Goal: Task Accomplishment & Management: Manage account settings

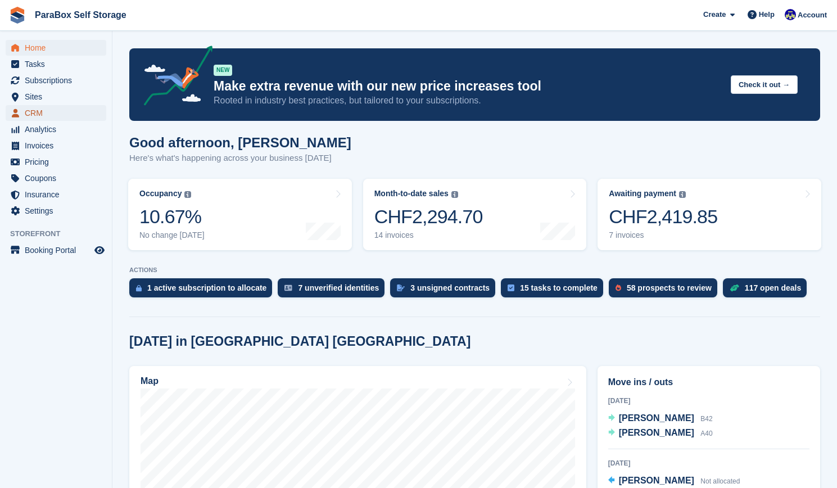
scroll to position [213, 0]
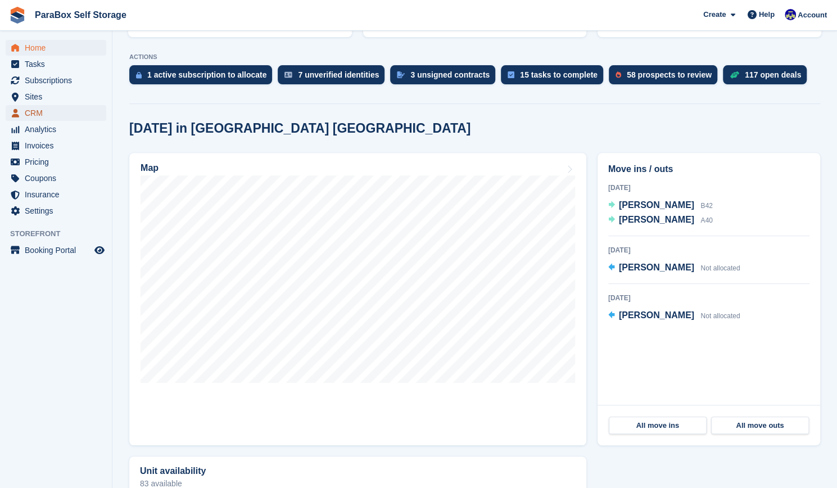
drag, startPoint x: 0, startPoint y: 0, endPoint x: 54, endPoint y: 112, distance: 124.1
click at [54, 112] on span "CRM" at bounding box center [58, 113] width 67 height 16
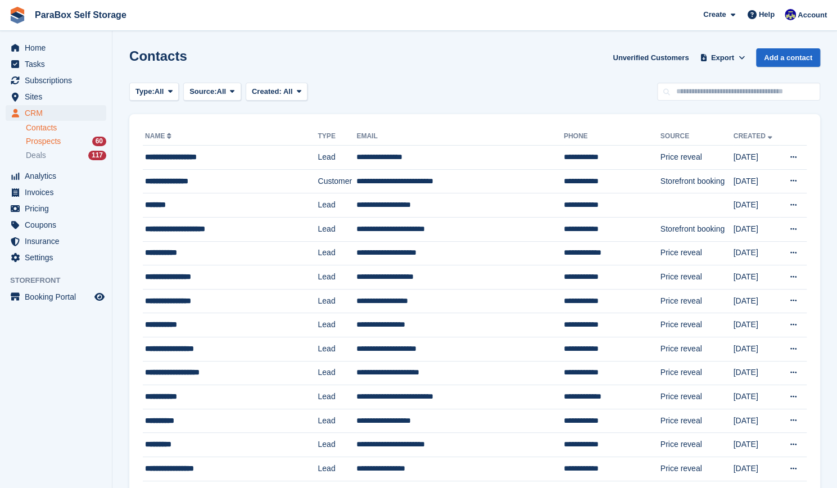
click at [61, 135] on link "Prospects 60" at bounding box center [66, 141] width 80 height 12
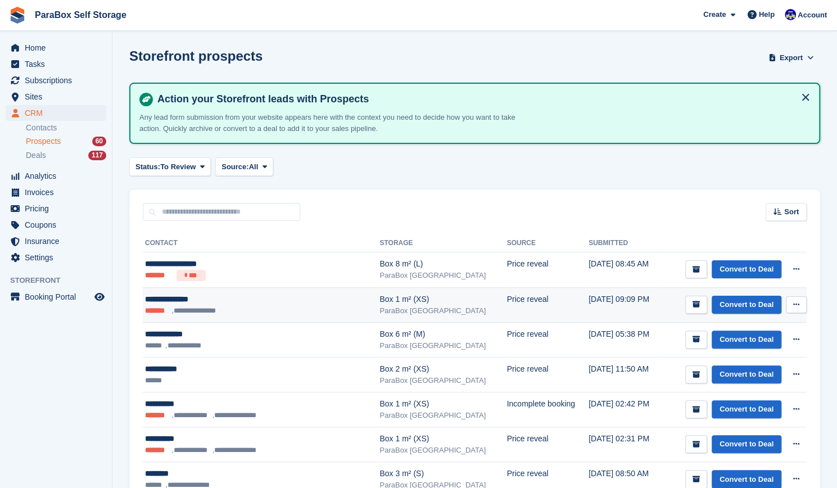
click at [226, 317] on td "**********" at bounding box center [261, 304] width 237 height 35
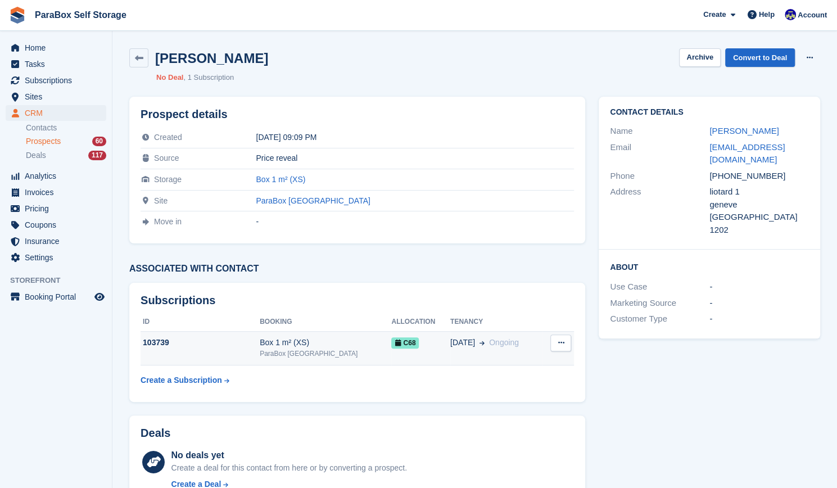
click at [391, 343] on span "C68" at bounding box center [405, 342] width 28 height 11
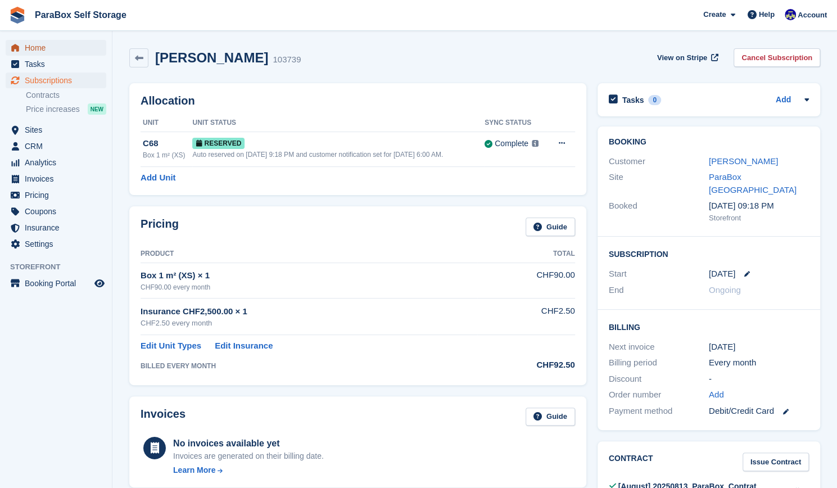
click at [60, 53] on span "Home" at bounding box center [58, 48] width 67 height 16
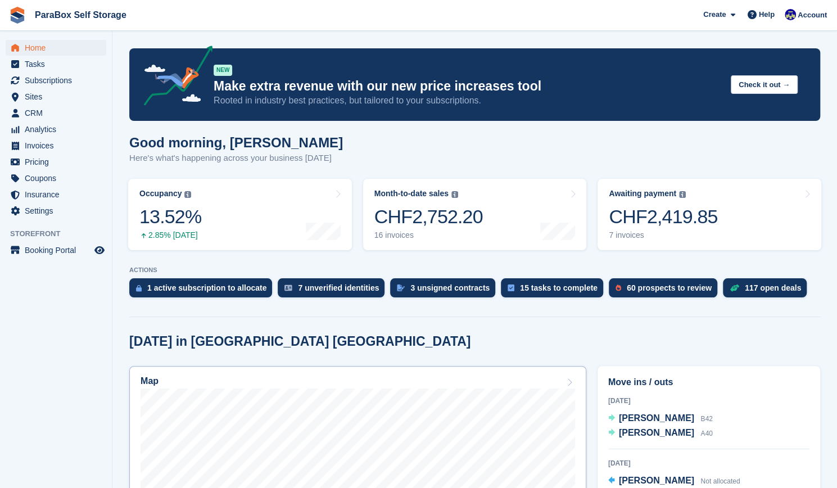
click at [405, 387] on div "Map" at bounding box center [357, 382] width 434 height 12
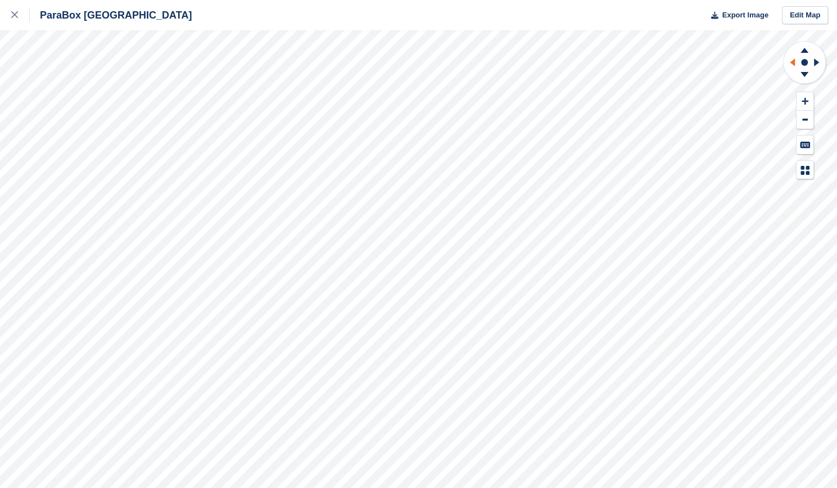
click at [792, 61] on icon at bounding box center [791, 62] width 5 height 8
click at [804, 77] on icon at bounding box center [803, 76] width 29 height 14
click at [804, 102] on icon at bounding box center [804, 101] width 7 height 7
click at [790, 59] on icon at bounding box center [790, 62] width 14 height 29
click at [796, 63] on icon at bounding box center [790, 62] width 14 height 29
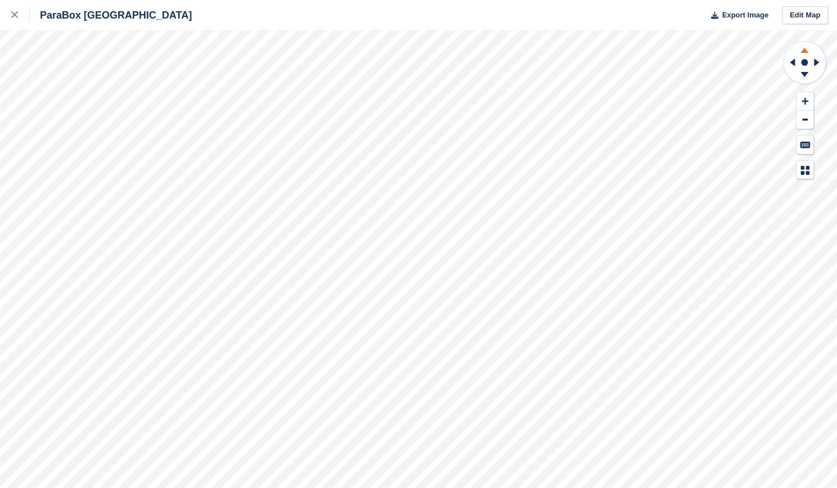
click at [806, 51] on icon at bounding box center [804, 50] width 8 height 5
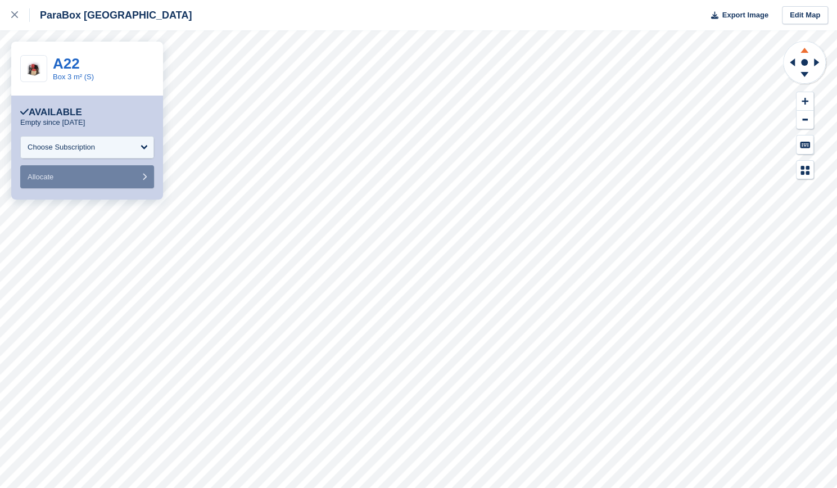
click at [807, 54] on icon at bounding box center [803, 49] width 29 height 14
click at [802, 75] on icon at bounding box center [803, 76] width 29 height 14
click at [814, 66] on icon at bounding box center [816, 62] width 5 height 8
click at [806, 49] on icon at bounding box center [803, 49] width 29 height 14
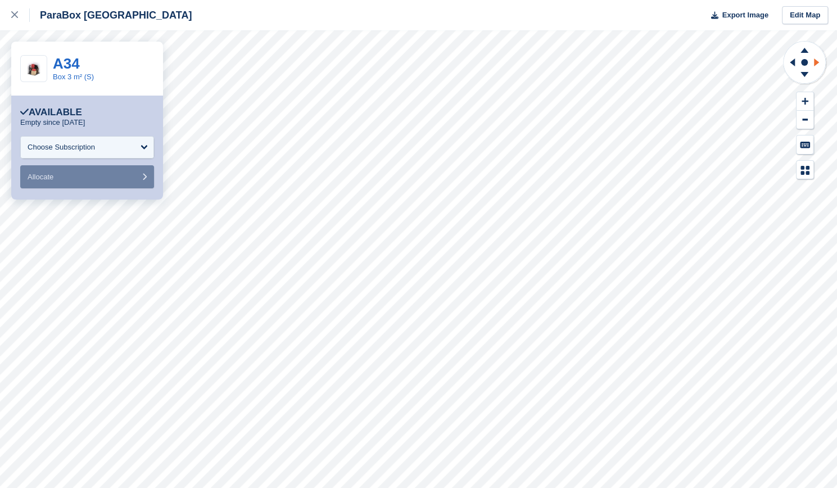
click at [818, 62] on icon at bounding box center [818, 62] width 14 height 29
click at [814, 62] on icon at bounding box center [816, 62] width 5 height 8
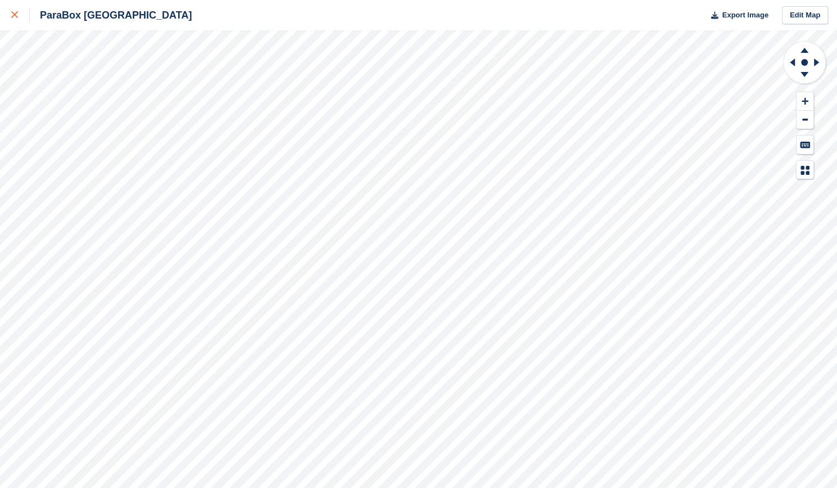
click at [19, 20] on div at bounding box center [20, 14] width 19 height 13
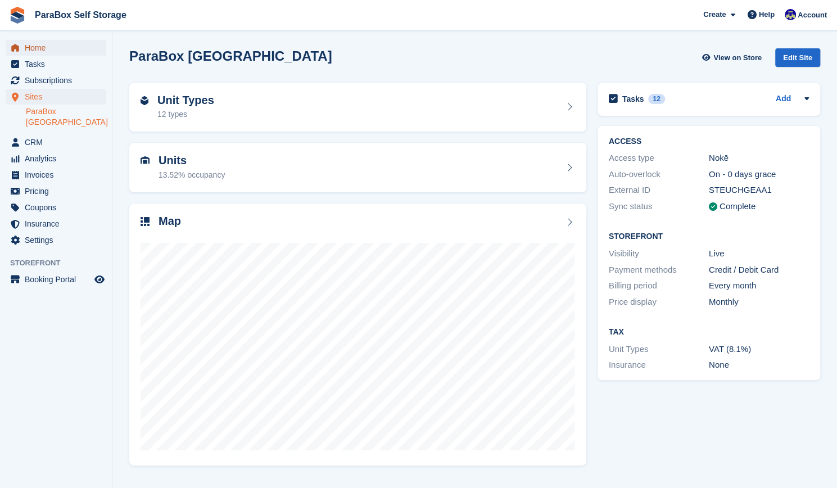
click at [52, 46] on span "Home" at bounding box center [58, 48] width 67 height 16
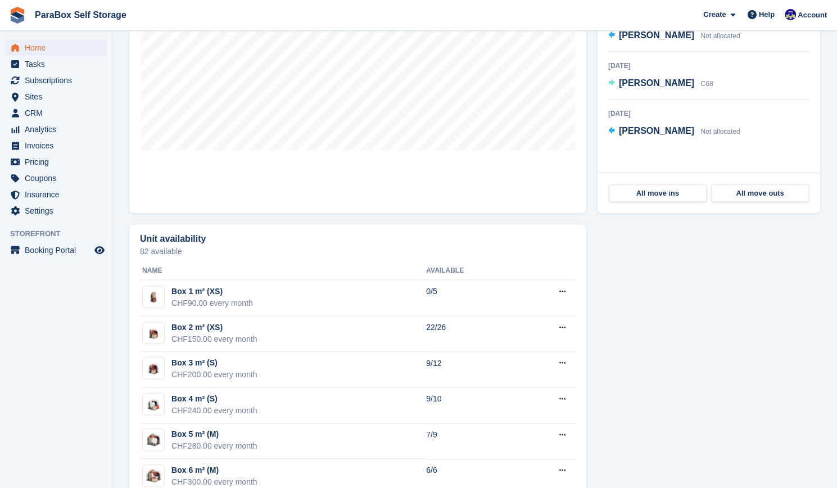
scroll to position [451, 0]
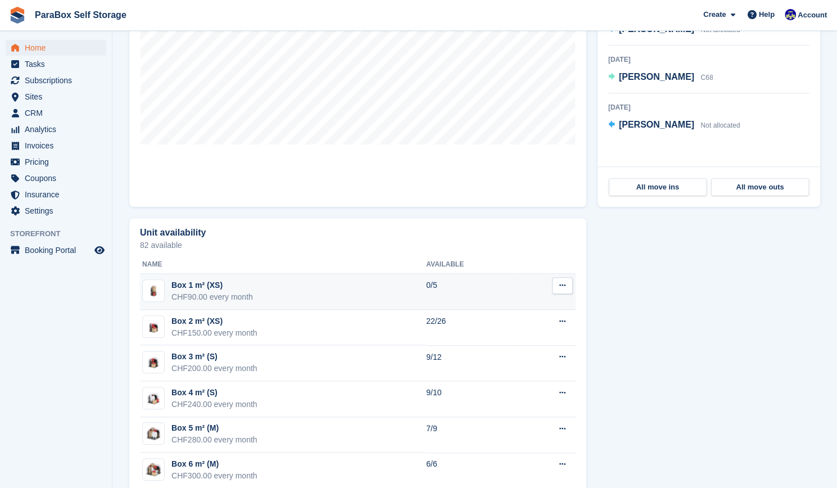
click at [376, 281] on td "Box 1 m² (XS) CHF90.00 every month" at bounding box center [283, 292] width 286 height 36
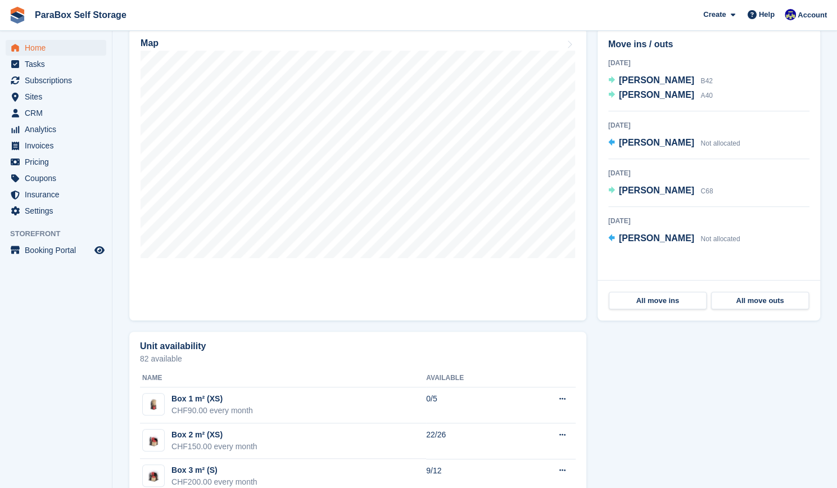
scroll to position [303, 0]
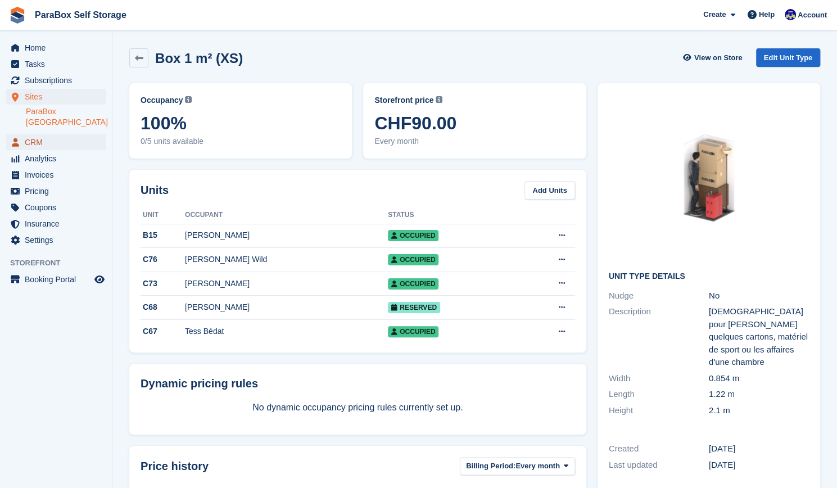
click at [49, 134] on span "CRM" at bounding box center [58, 142] width 67 height 16
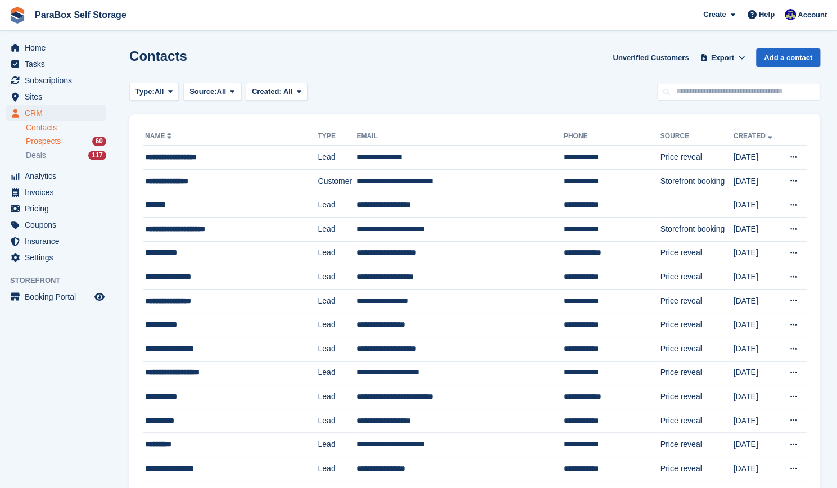
click at [77, 141] on div "Prospects 60" at bounding box center [66, 141] width 80 height 11
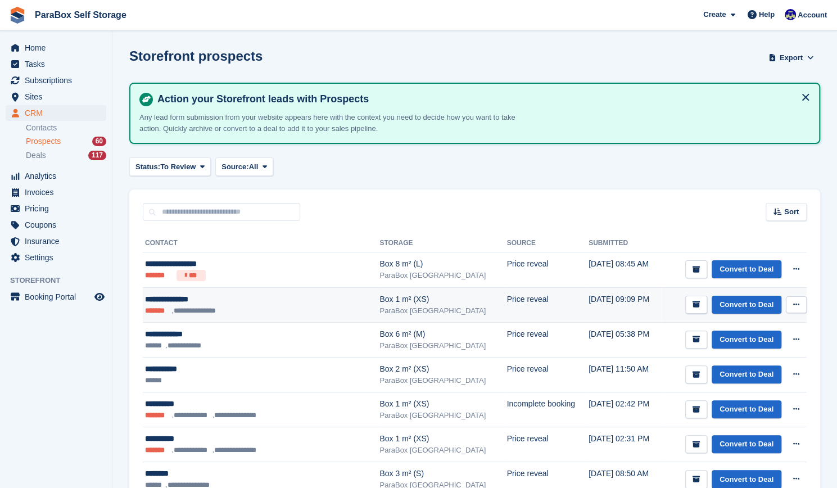
click at [794, 304] on icon at bounding box center [796, 304] width 6 height 7
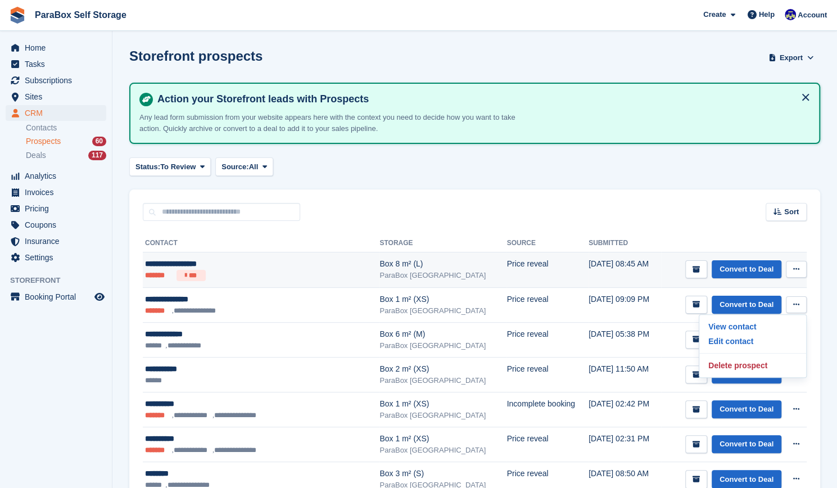
click at [506, 257] on td "Price reveal" at bounding box center [546, 269] width 81 height 35
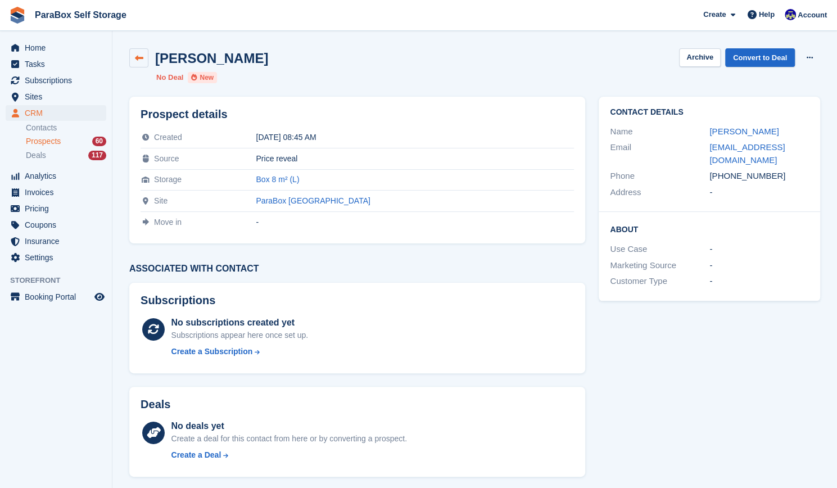
click at [138, 52] on link at bounding box center [138, 57] width 19 height 19
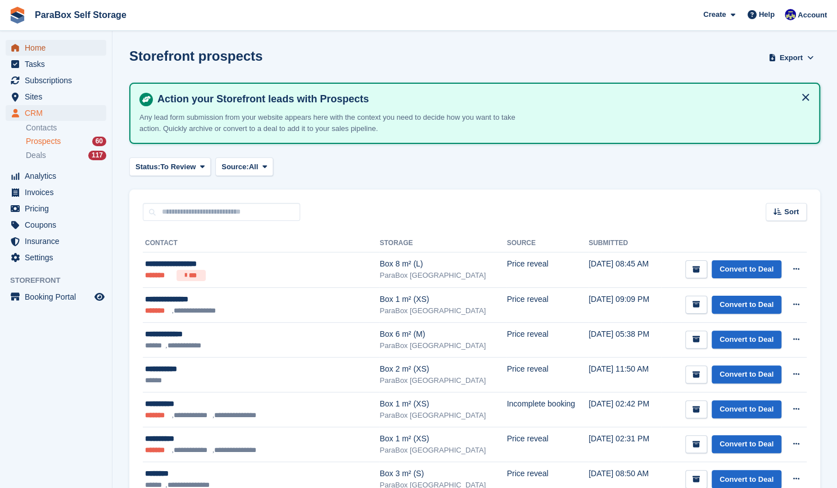
click at [48, 44] on span "Home" at bounding box center [58, 48] width 67 height 16
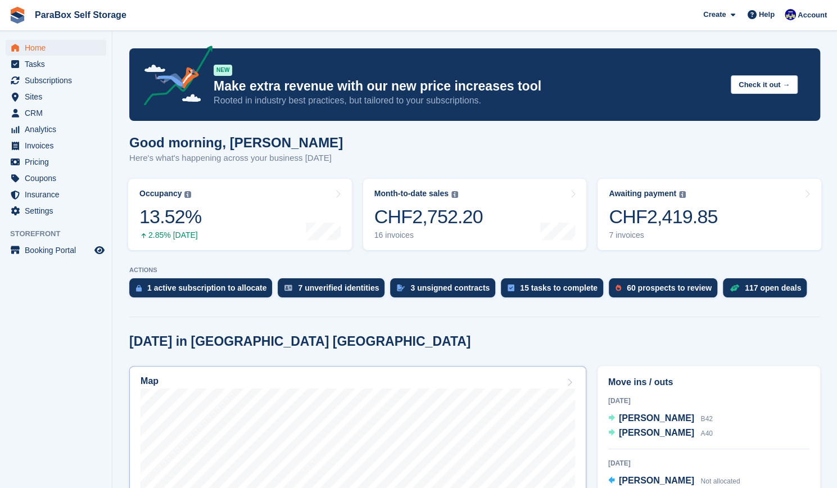
scroll to position [191, 0]
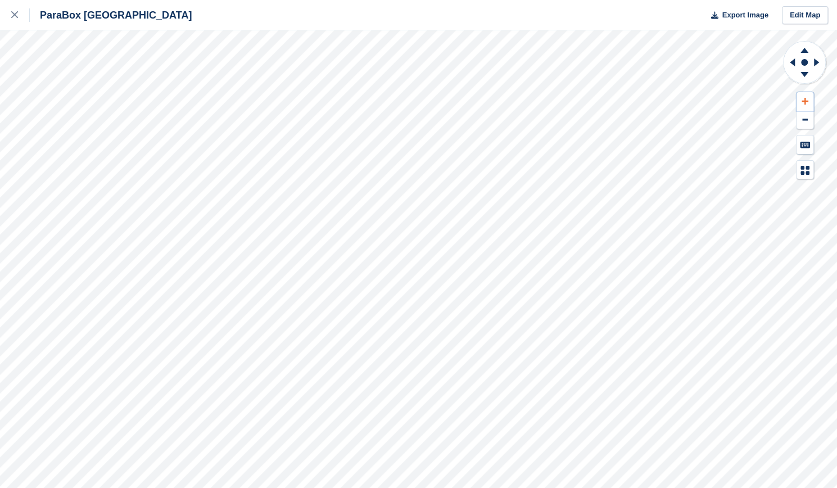
click at [805, 106] on button at bounding box center [804, 101] width 17 height 19
click at [791, 60] on icon at bounding box center [790, 62] width 14 height 29
click at [806, 49] on icon at bounding box center [803, 49] width 29 height 14
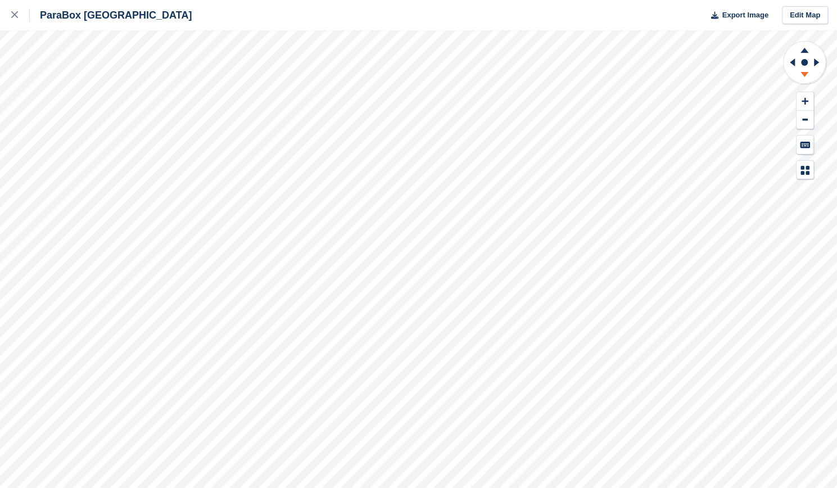
click at [807, 71] on icon at bounding box center [803, 76] width 29 height 14
click at [801, 102] on icon at bounding box center [804, 101] width 7 height 8
click at [801, 102] on icon at bounding box center [804, 101] width 7 height 7
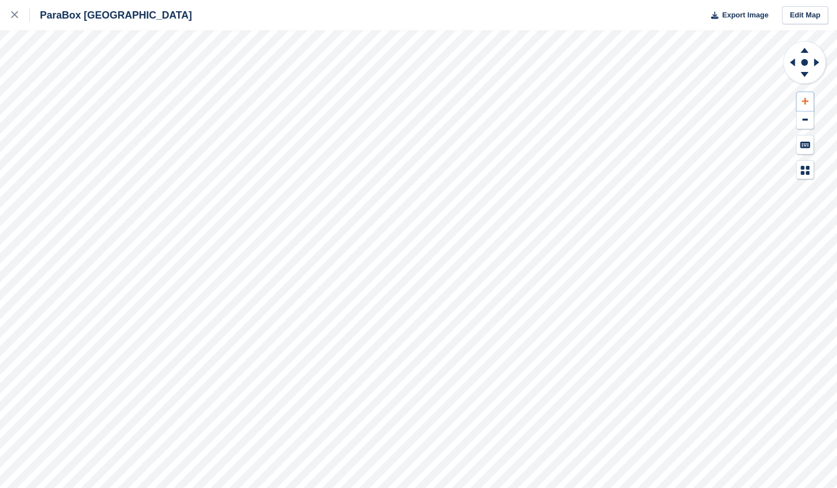
click at [801, 102] on icon at bounding box center [804, 101] width 7 height 7
click at [784, 64] on icon at bounding box center [790, 62] width 14 height 29
click at [13, 11] on div at bounding box center [20, 14] width 19 height 13
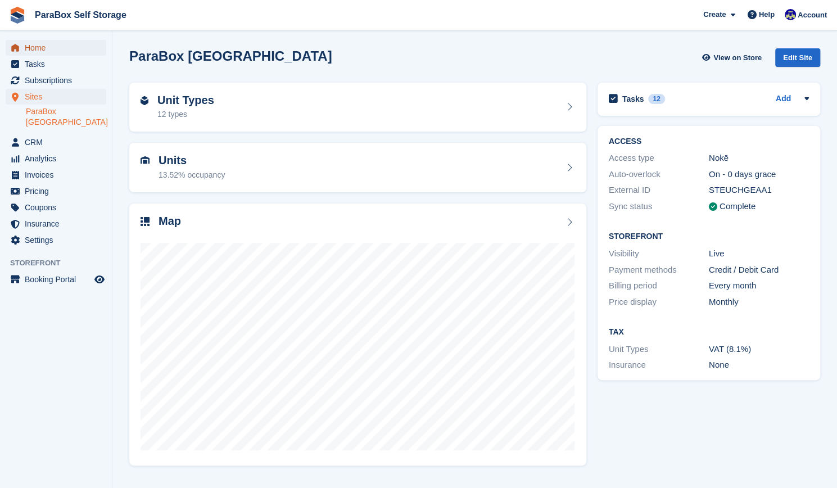
click at [65, 42] on span "Home" at bounding box center [58, 48] width 67 height 16
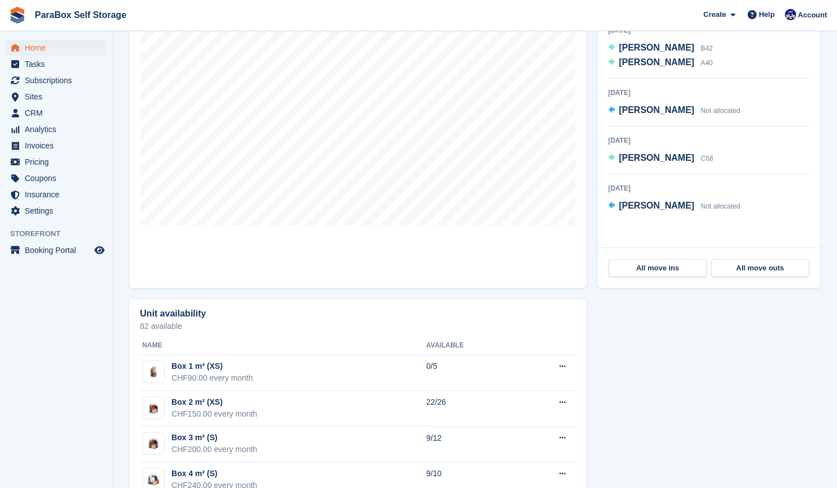
scroll to position [423, 0]
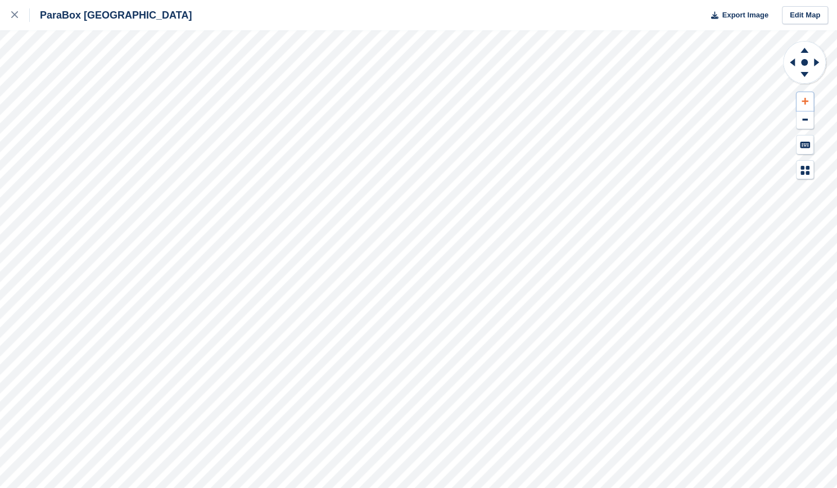
click at [803, 101] on icon at bounding box center [804, 101] width 7 height 7
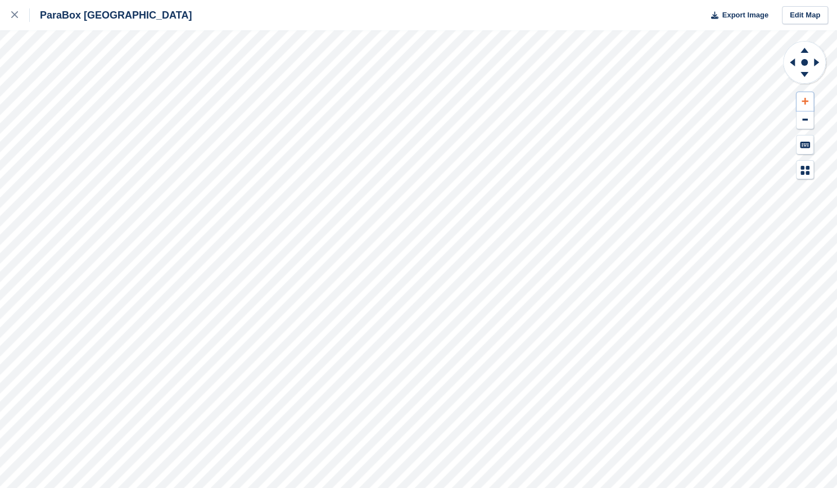
click at [803, 101] on icon at bounding box center [804, 101] width 7 height 7
click at [792, 67] on icon at bounding box center [790, 62] width 14 height 29
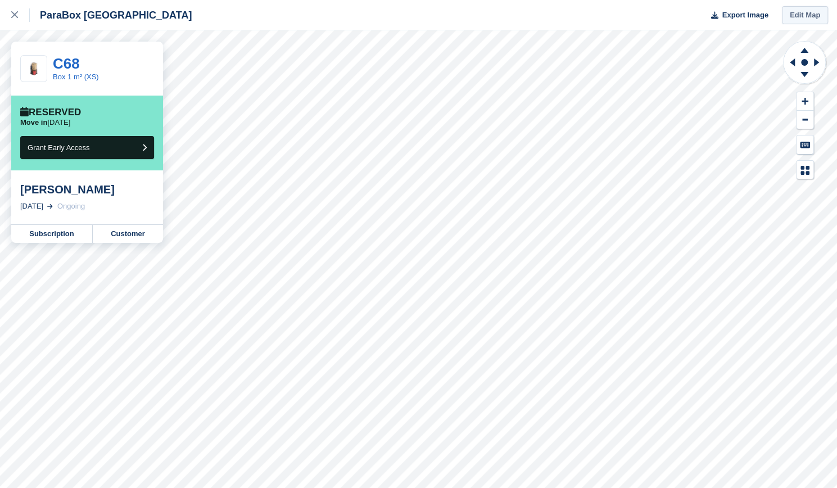
click at [820, 16] on link "Edit Map" at bounding box center [805, 15] width 46 height 19
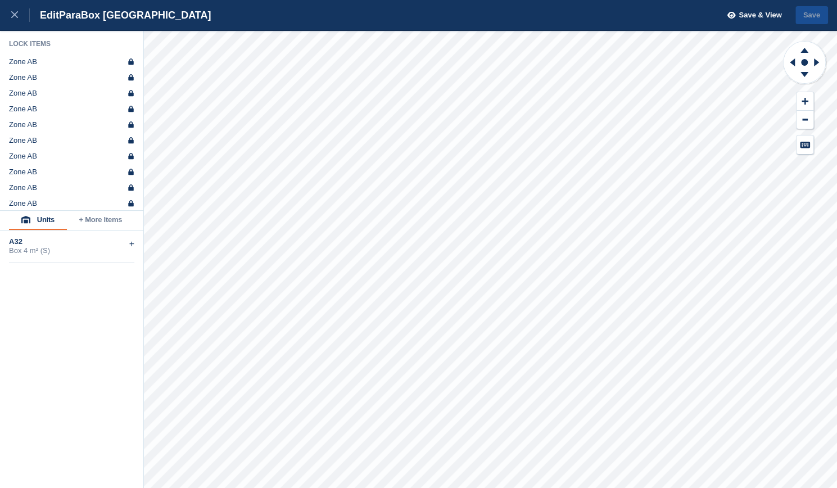
click at [76, 97] on li "Zone AB" at bounding box center [72, 93] width 126 height 9
click at [33, 179] on div "Zone AA" at bounding box center [23, 183] width 28 height 9
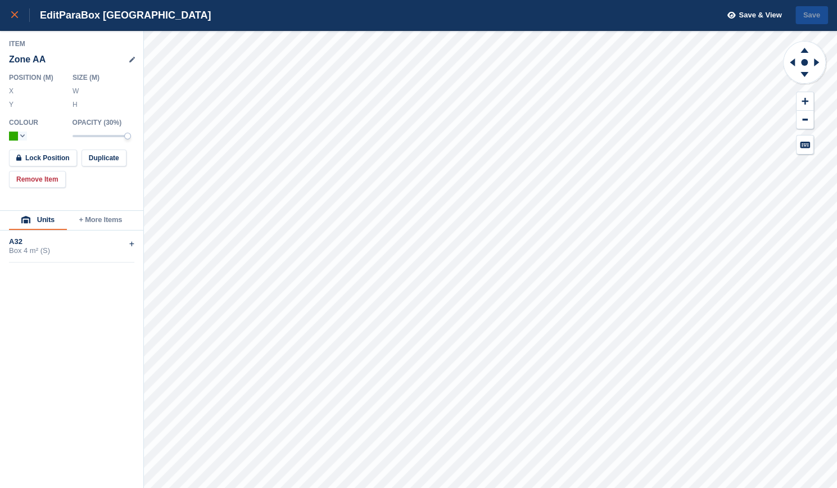
click at [12, 20] on div at bounding box center [20, 14] width 19 height 13
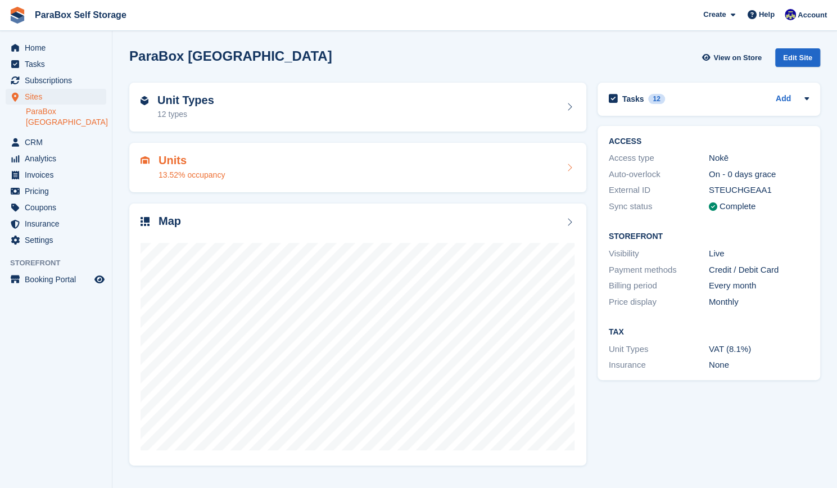
click at [239, 178] on div "Units 13.52% occupancy" at bounding box center [357, 167] width 434 height 27
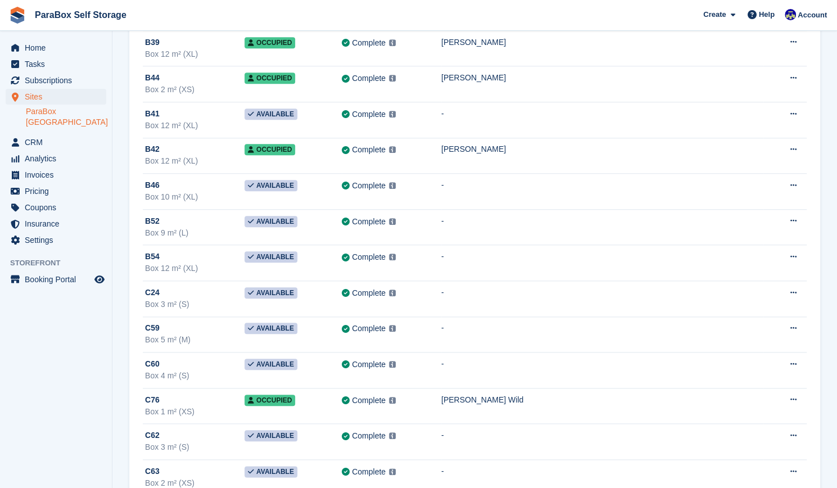
scroll to position [3233, 0]
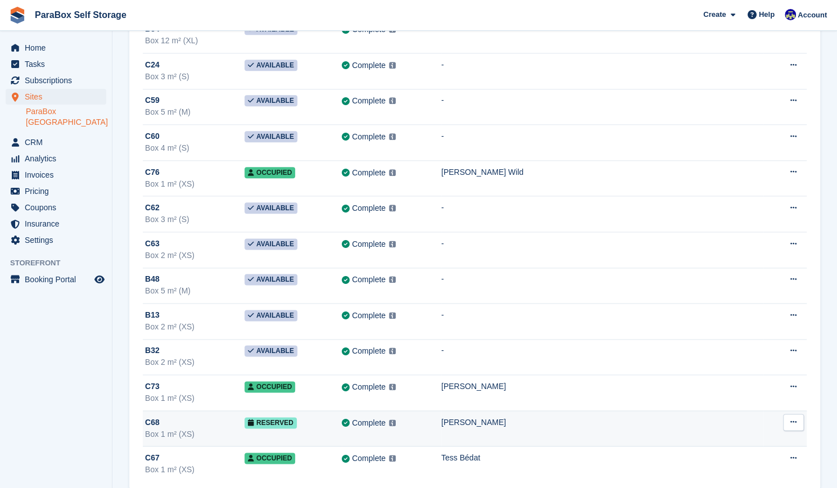
click at [292, 417] on span "Reserved" at bounding box center [270, 422] width 52 height 11
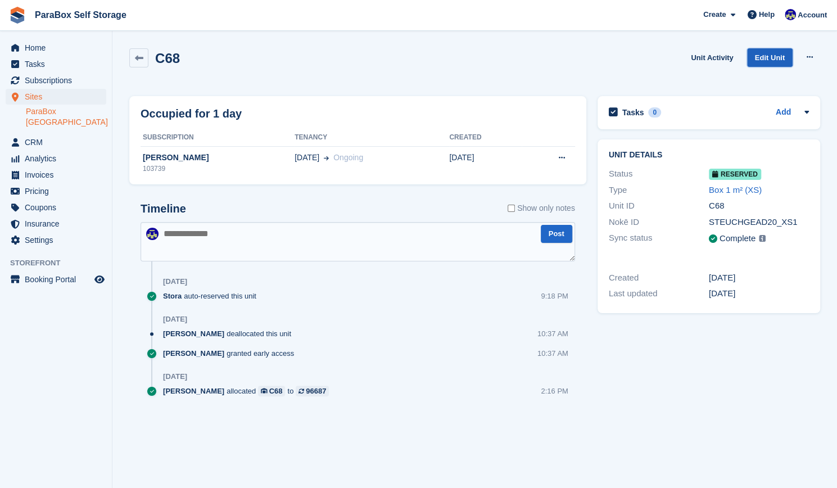
click at [780, 62] on link "Edit Unit" at bounding box center [770, 57] width 46 height 19
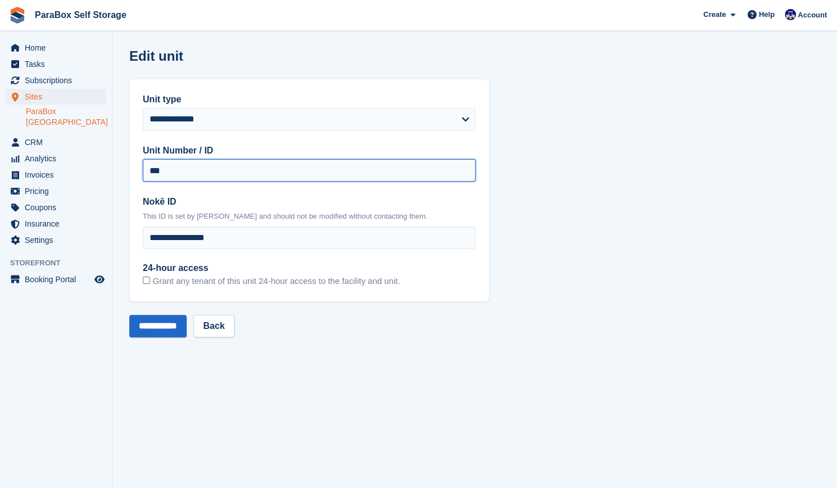
click at [316, 175] on input "***" at bounding box center [309, 170] width 333 height 22
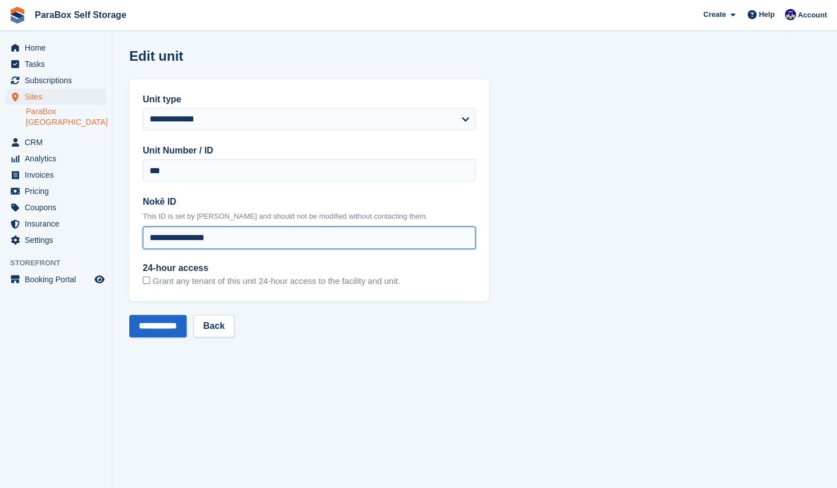
click at [249, 243] on input "**********" at bounding box center [309, 237] width 333 height 22
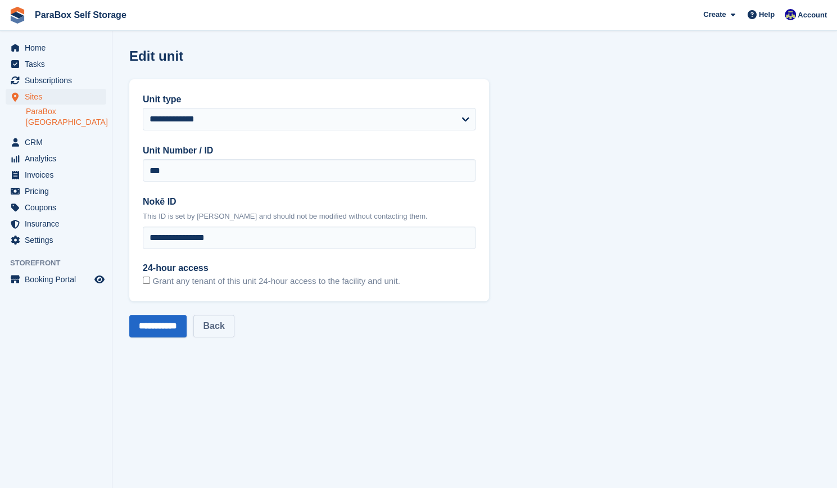
click at [234, 323] on link "Back" at bounding box center [213, 326] width 40 height 22
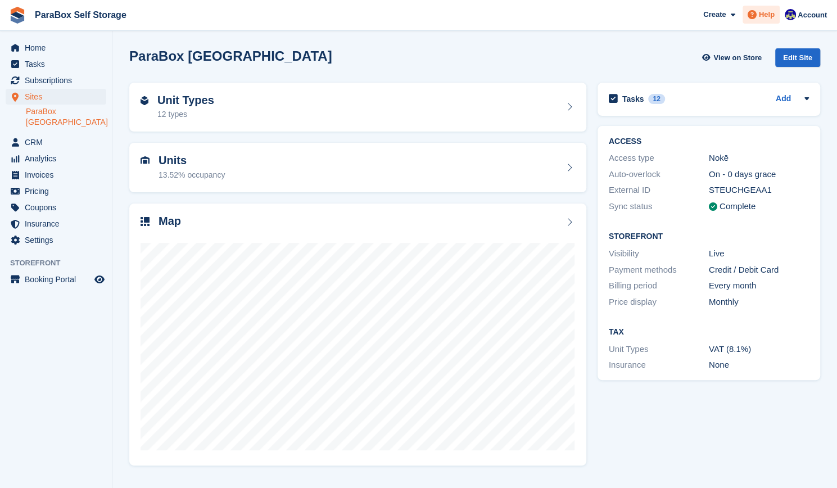
click at [760, 17] on span "Help" at bounding box center [767, 14] width 16 height 11
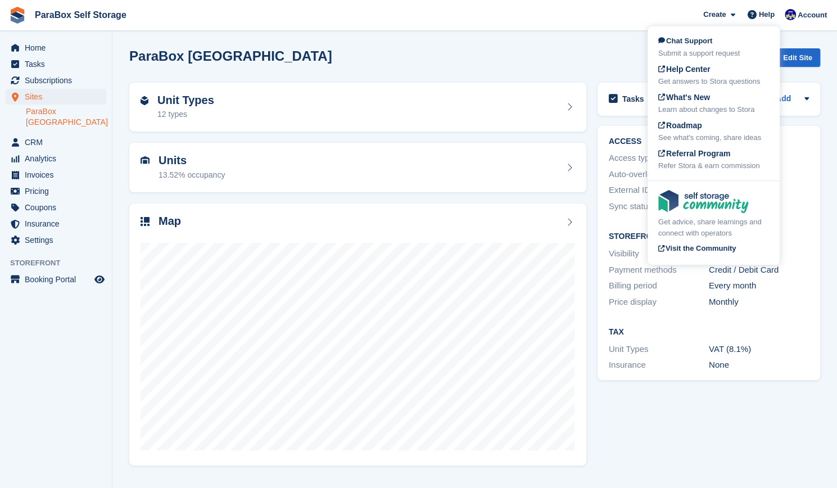
click at [599, 49] on div "ParaBox [GEOGRAPHIC_DATA] View on Store Edit Site" at bounding box center [474, 57] width 691 height 19
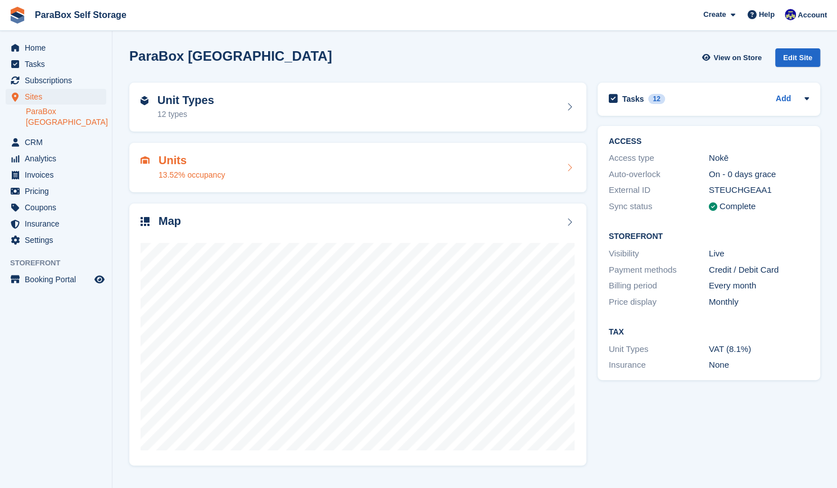
click at [275, 167] on div "Units 13.52% occupancy" at bounding box center [357, 167] width 434 height 27
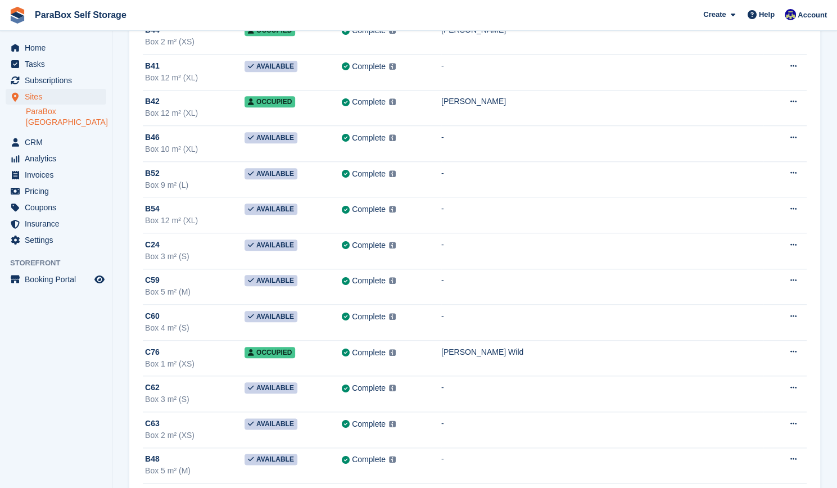
scroll to position [3233, 0]
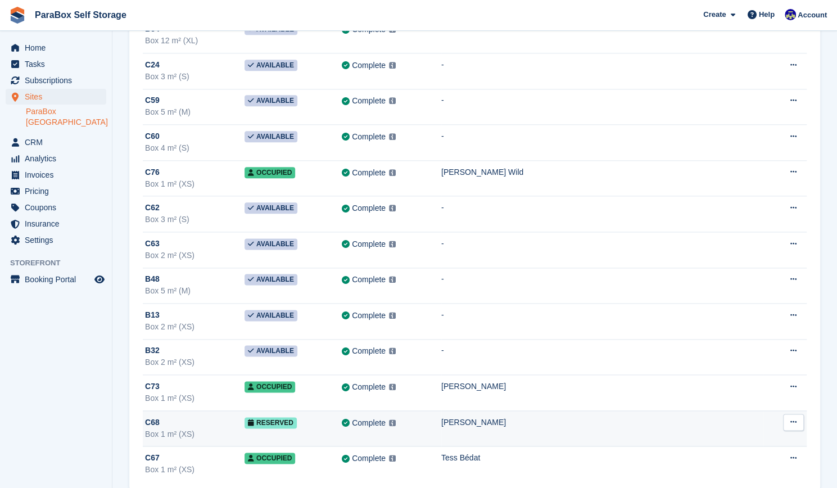
click at [218, 421] on td "C68 Box 1 m² (XS)" at bounding box center [194, 428] width 102 height 36
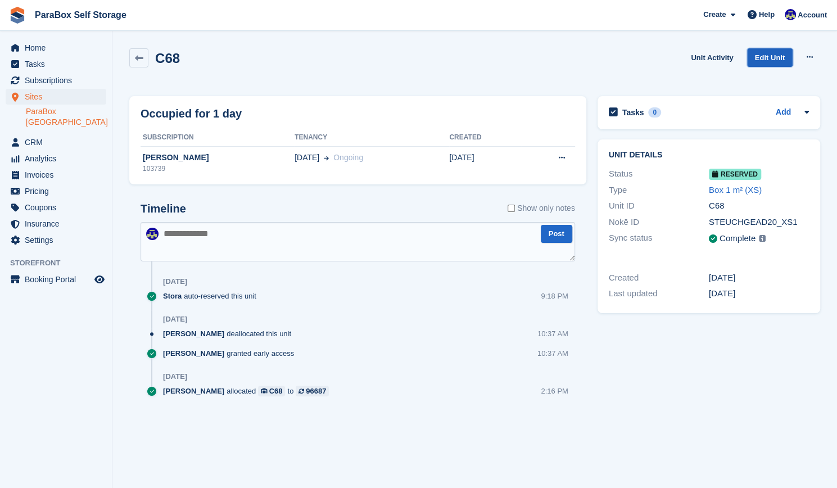
click at [774, 53] on link "Edit Unit" at bounding box center [770, 57] width 46 height 19
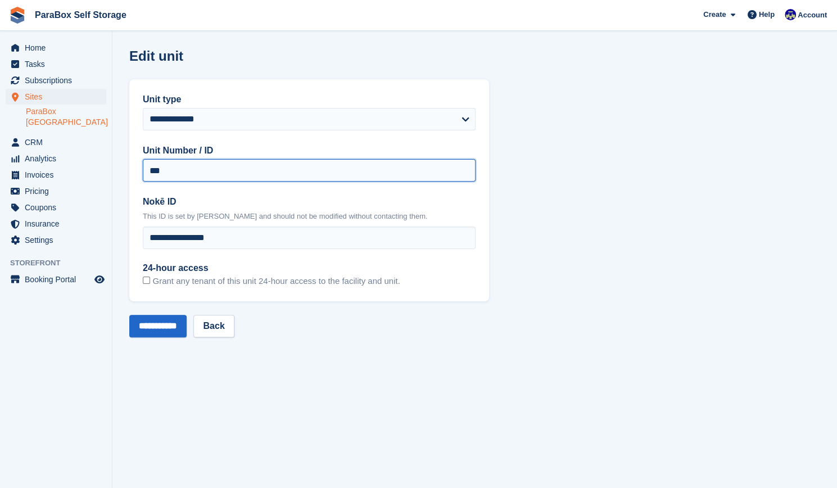
click at [219, 172] on input "***" at bounding box center [309, 170] width 333 height 22
drag, startPoint x: 219, startPoint y: 172, endPoint x: 113, endPoint y: 175, distance: 105.7
click at [113, 175] on section "**********" at bounding box center [474, 244] width 724 height 488
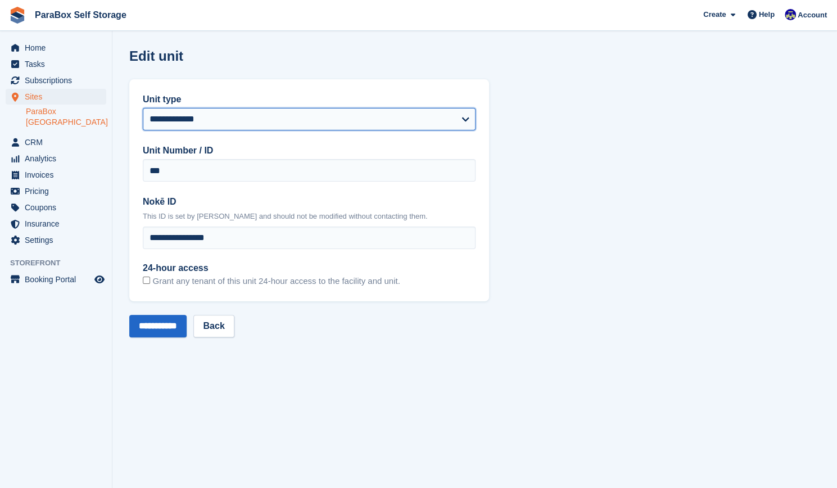
click at [194, 123] on select "**********" at bounding box center [309, 119] width 333 height 22
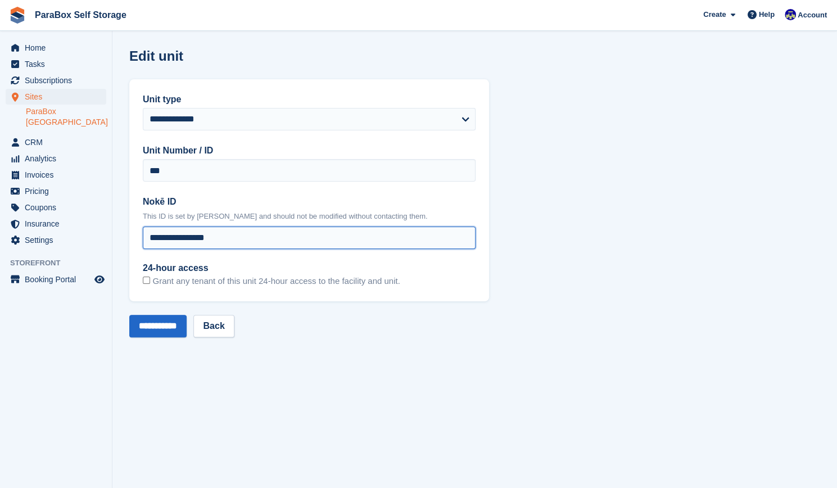
click at [217, 240] on input "**********" at bounding box center [309, 237] width 333 height 22
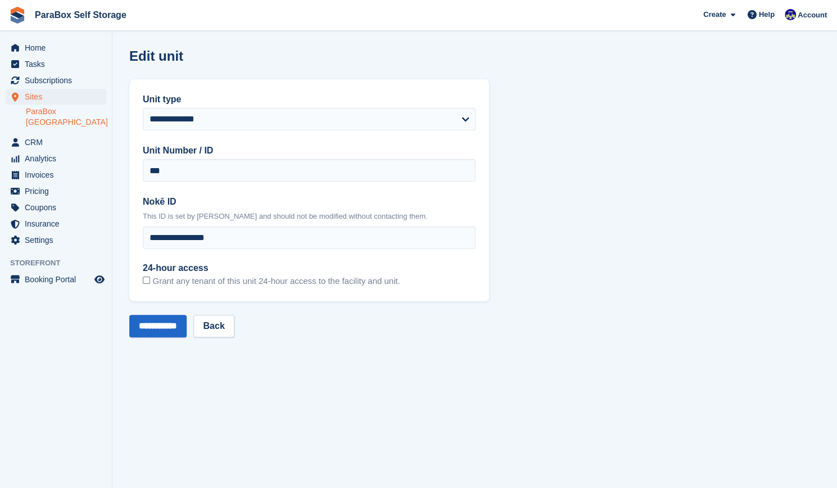
drag, startPoint x: 391, startPoint y: 221, endPoint x: 135, endPoint y: 207, distance: 256.6
click at [135, 207] on div "**********" at bounding box center [309, 190] width 360 height 222
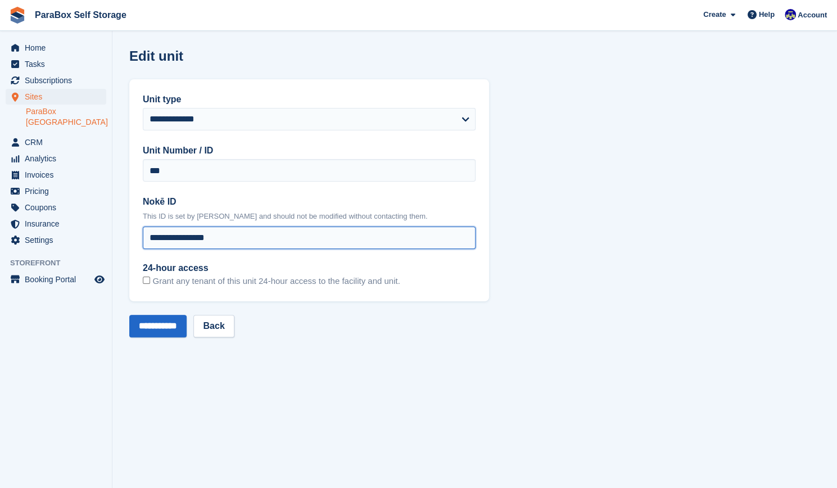
click at [214, 239] on input "**********" at bounding box center [309, 237] width 333 height 22
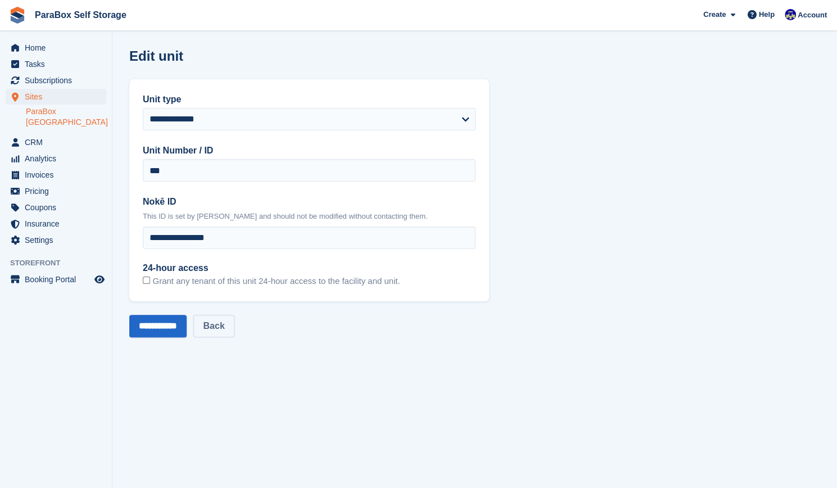
click at [218, 325] on link "Back" at bounding box center [213, 326] width 40 height 22
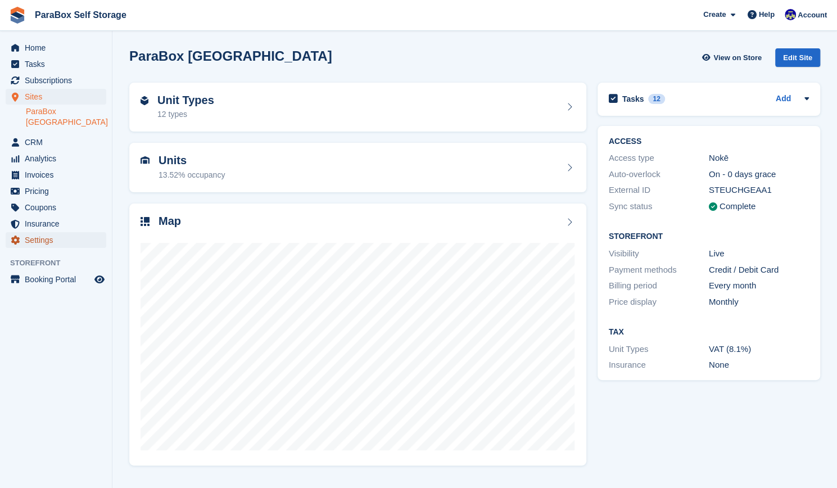
click at [58, 234] on span "Settings" at bounding box center [58, 240] width 67 height 16
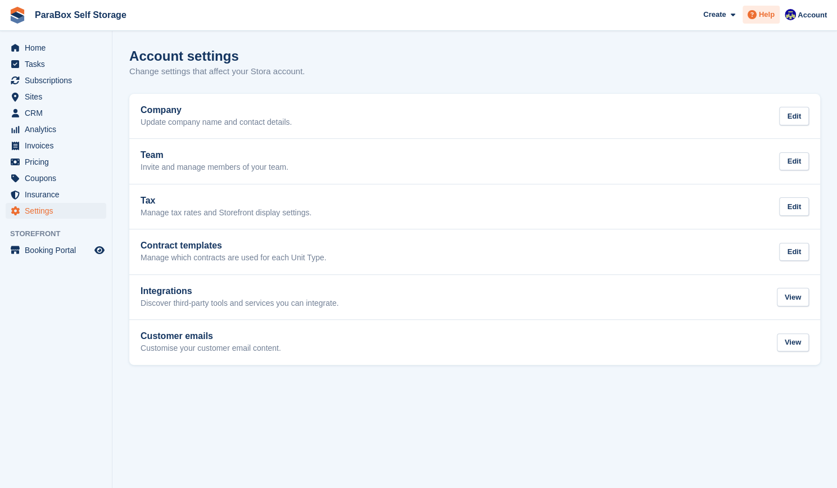
click at [762, 19] on span "Help" at bounding box center [767, 14] width 16 height 11
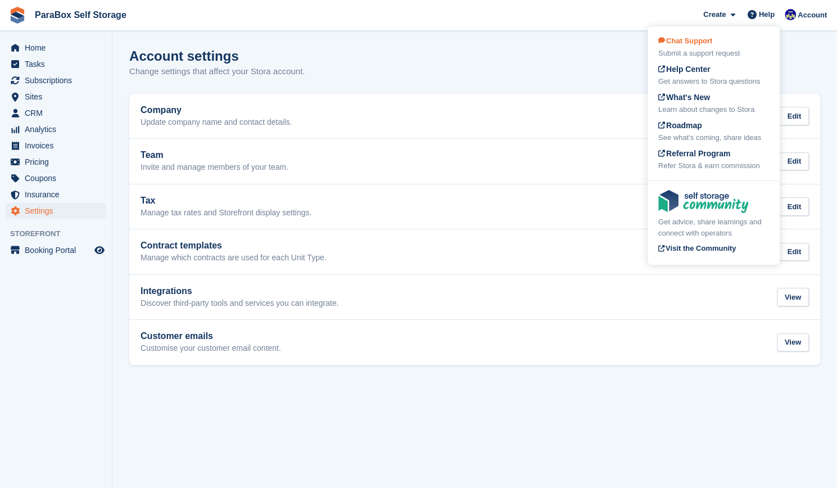
click at [708, 47] on div "Chat Support Submit a support request" at bounding box center [713, 47] width 111 height 24
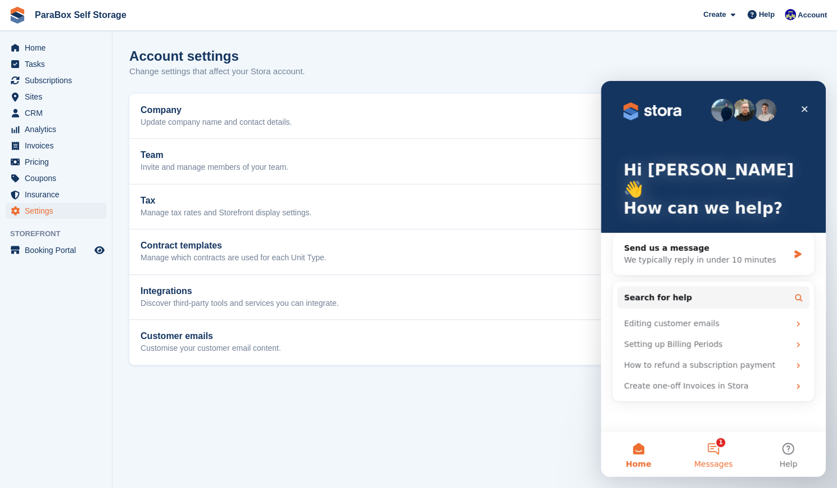
click at [694, 437] on button "1 Messages" at bounding box center [712, 454] width 75 height 45
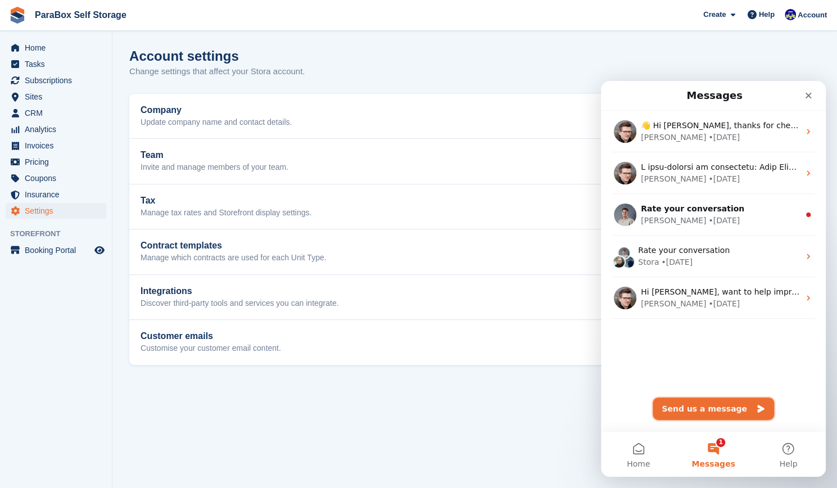
click at [707, 410] on button "Send us a message" at bounding box center [712, 408] width 121 height 22
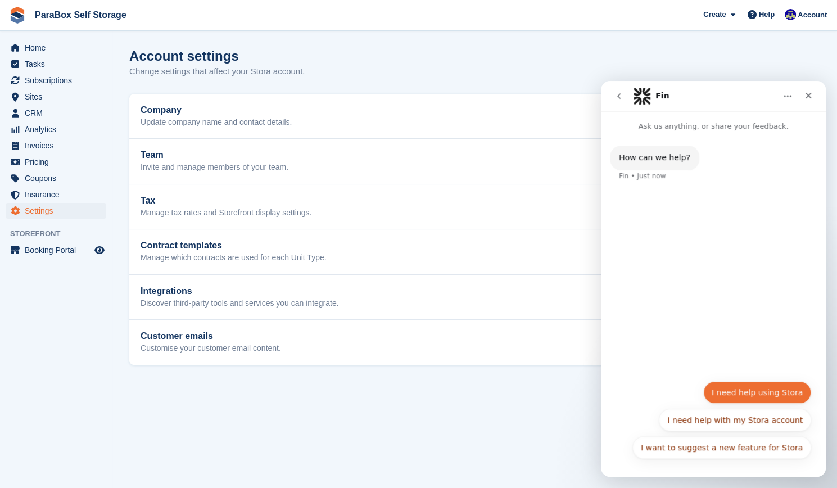
click at [775, 400] on button "I need help using Stora" at bounding box center [757, 392] width 108 height 22
click at [775, 374] on div "How can we help? Fin • Just now" at bounding box center [713, 253] width 225 height 242
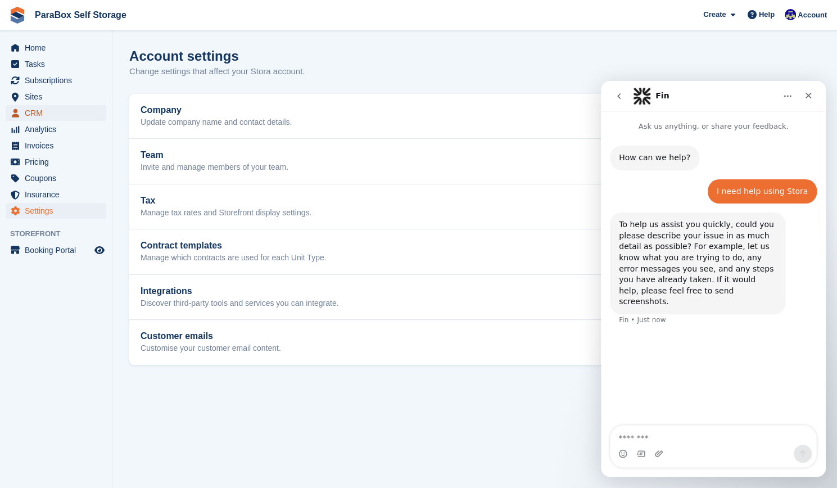
drag, startPoint x: 455, startPoint y: 359, endPoint x: 33, endPoint y: 112, distance: 489.1
click at [33, 112] on span "CRM" at bounding box center [58, 113] width 67 height 16
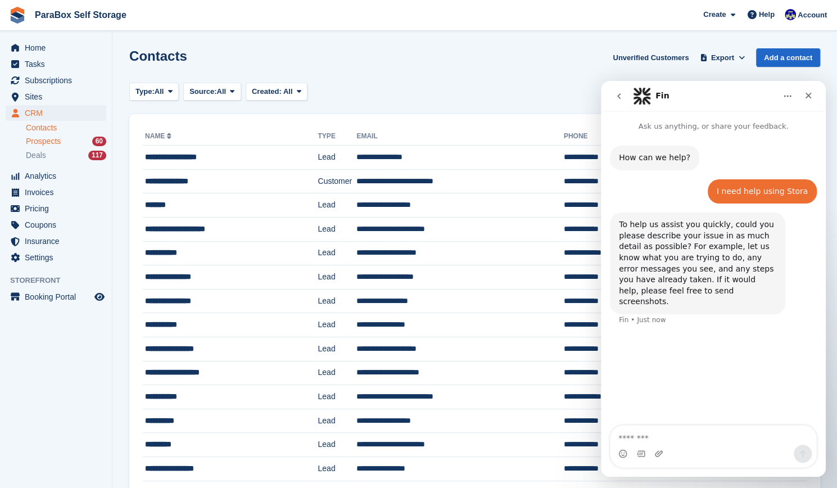
click at [81, 143] on div "Prospects 60" at bounding box center [66, 141] width 80 height 11
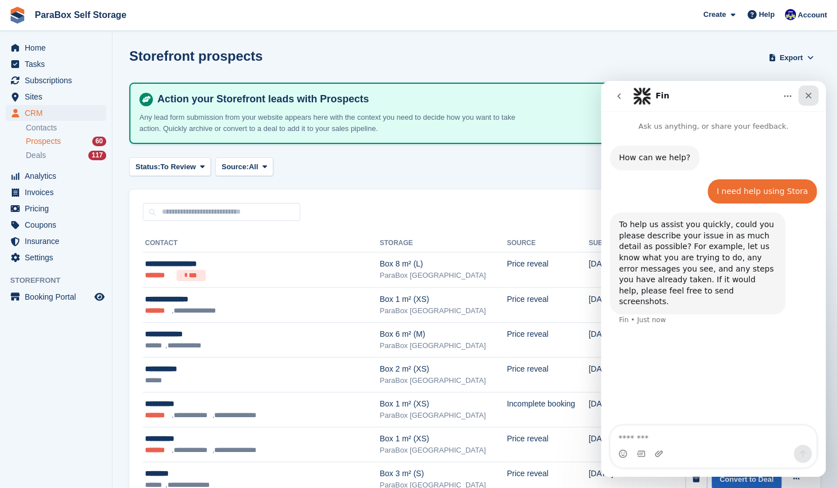
click at [814, 102] on div "Close" at bounding box center [808, 95] width 20 height 20
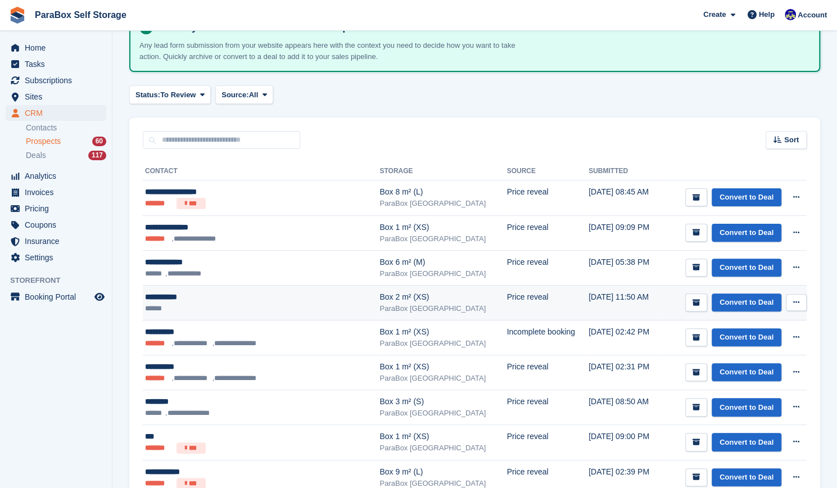
scroll to position [74, 0]
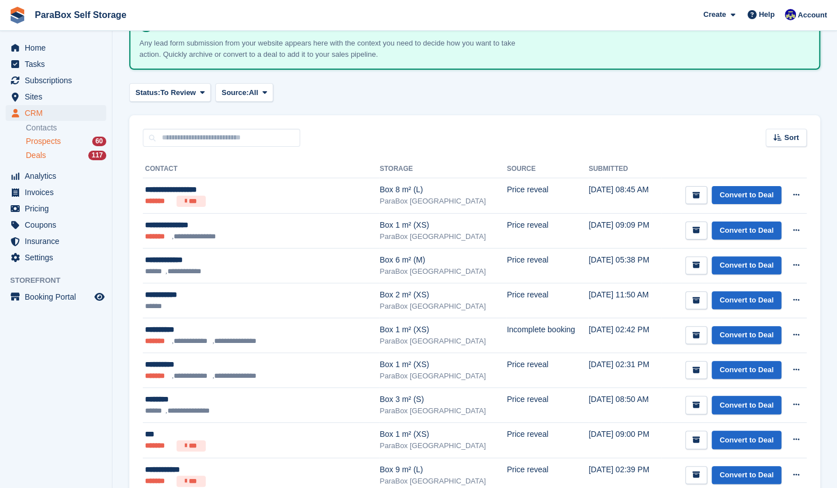
click at [42, 158] on span "Deals" at bounding box center [36, 155] width 20 height 11
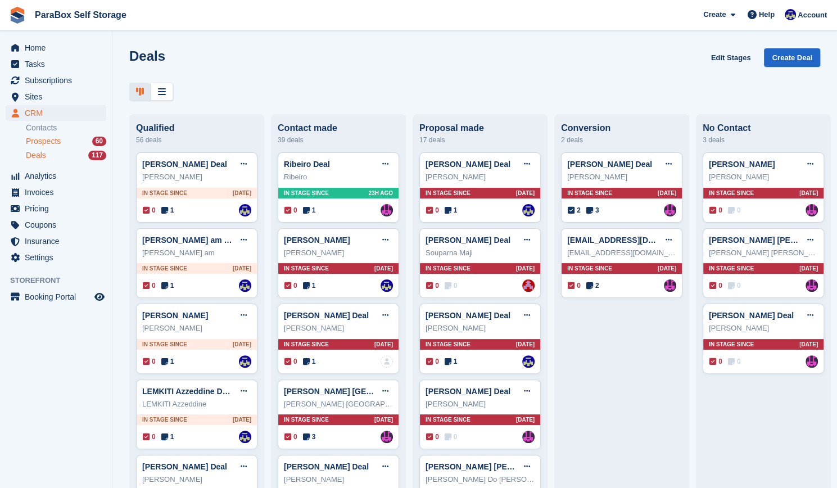
click at [46, 144] on span "Prospects" at bounding box center [43, 141] width 35 height 11
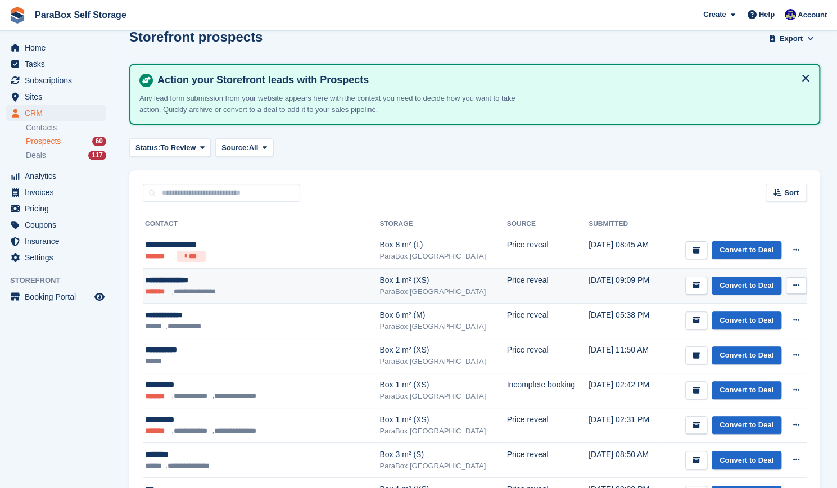
scroll to position [19, 0]
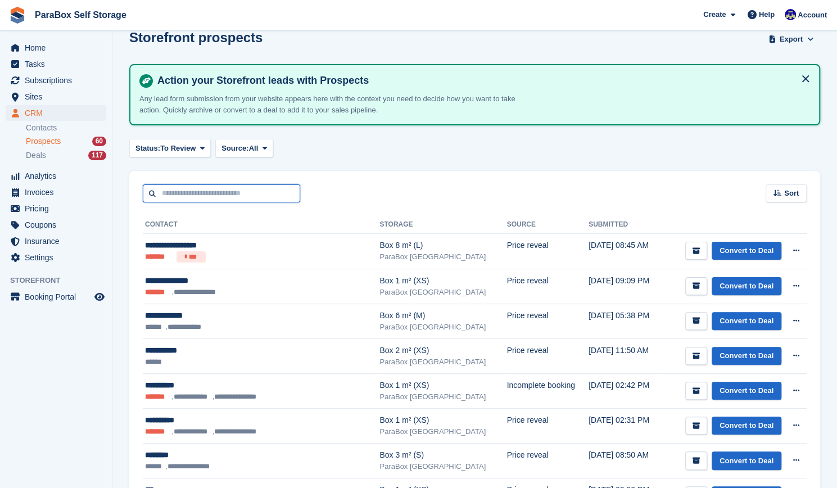
click at [244, 195] on input "text" at bounding box center [221, 193] width 157 height 19
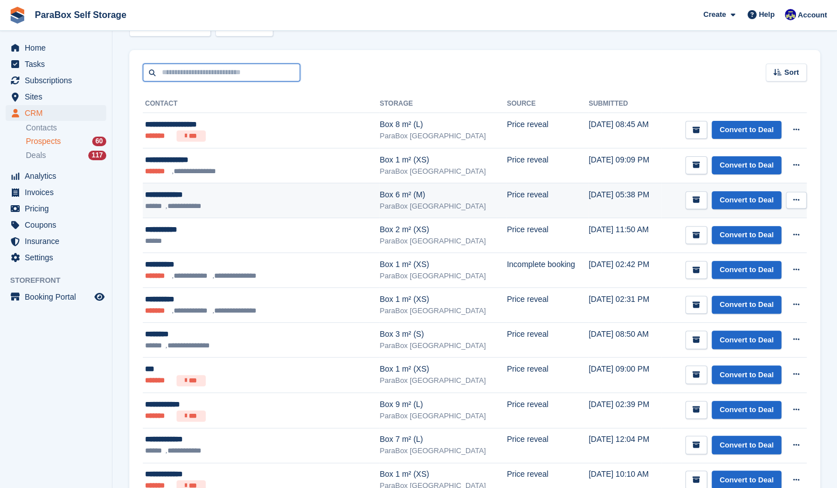
scroll to position [140, 0]
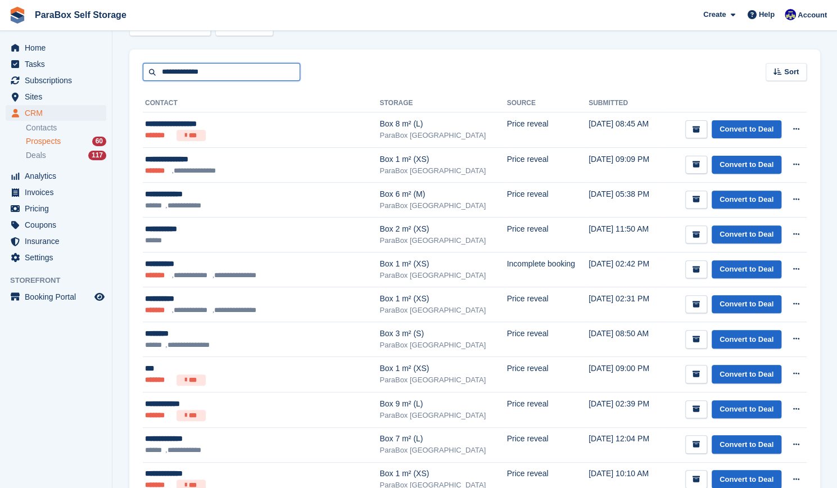
type input "**********"
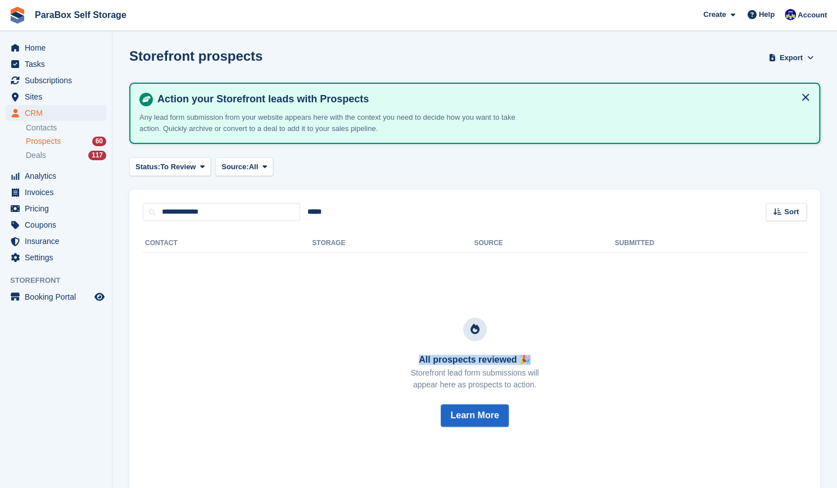
drag, startPoint x: 526, startPoint y: 359, endPoint x: 407, endPoint y: 351, distance: 118.9
click at [407, 351] on div "All prospects reviewed 🎉 Storefront lead form submissions will appear here as p…" at bounding box center [474, 372] width 637 height 211
click at [414, 358] on h3 "All prospects reviewed 🎉" at bounding box center [475, 360] width 128 height 10
click at [226, 212] on input "**********" at bounding box center [221, 212] width 157 height 19
drag, startPoint x: 215, startPoint y: 211, endPoint x: 153, endPoint y: 217, distance: 61.6
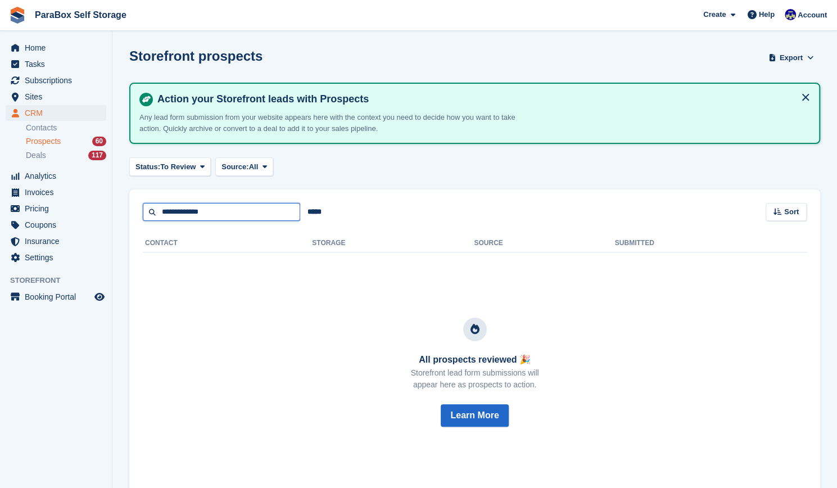
click at [153, 217] on input "**********" at bounding box center [221, 212] width 157 height 19
click at [63, 131] on link "Contacts" at bounding box center [66, 127] width 80 height 11
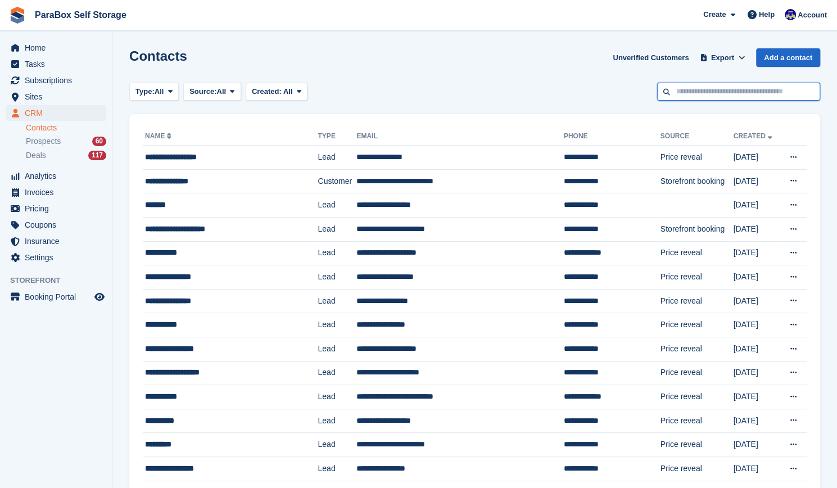
click at [681, 86] on input "text" at bounding box center [738, 92] width 163 height 19
type input "*"
type input "*****"
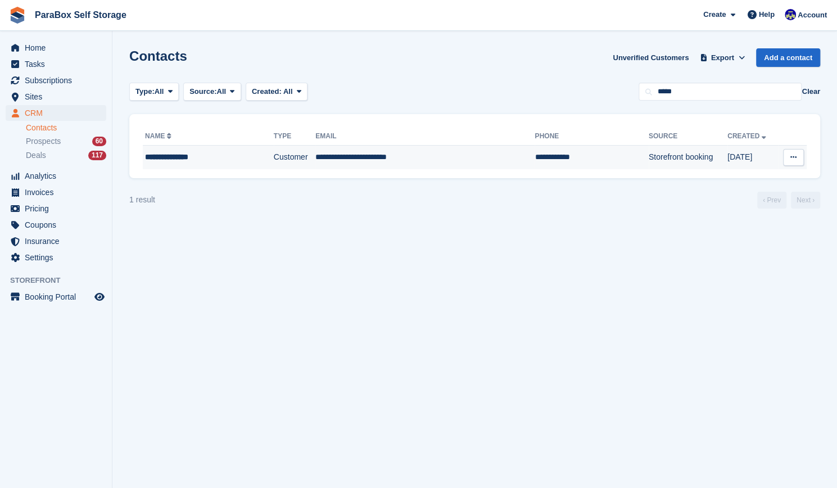
click at [426, 167] on td "**********" at bounding box center [424, 158] width 219 height 24
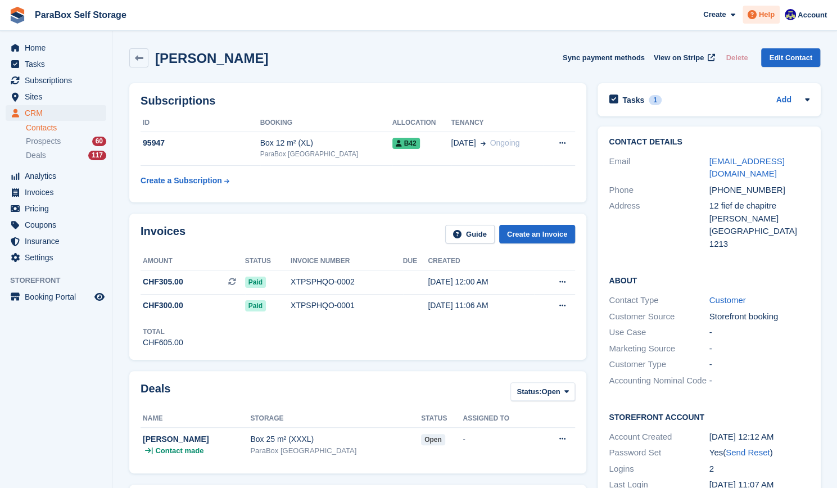
click at [758, 17] on span at bounding box center [751, 14] width 13 height 13
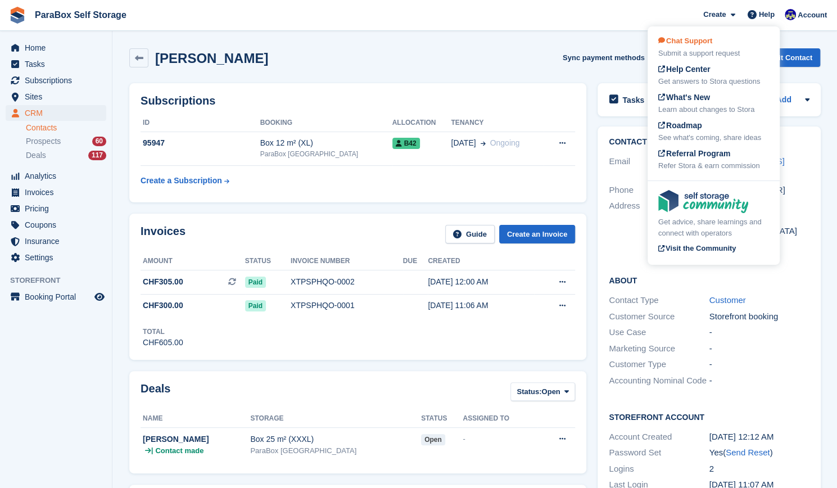
click at [687, 37] on span "Chat Support" at bounding box center [685, 41] width 54 height 8
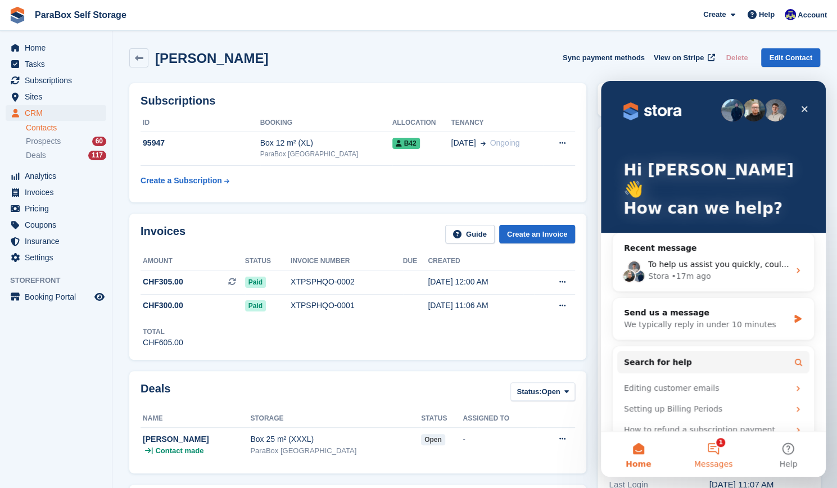
click at [721, 435] on button "1 Messages" at bounding box center [712, 454] width 75 height 45
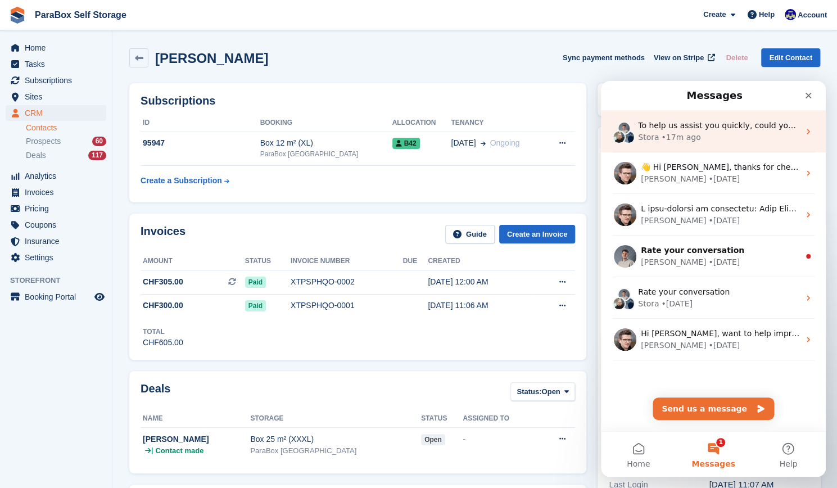
click at [676, 135] on div "• 17m ago" at bounding box center [680, 137] width 39 height 12
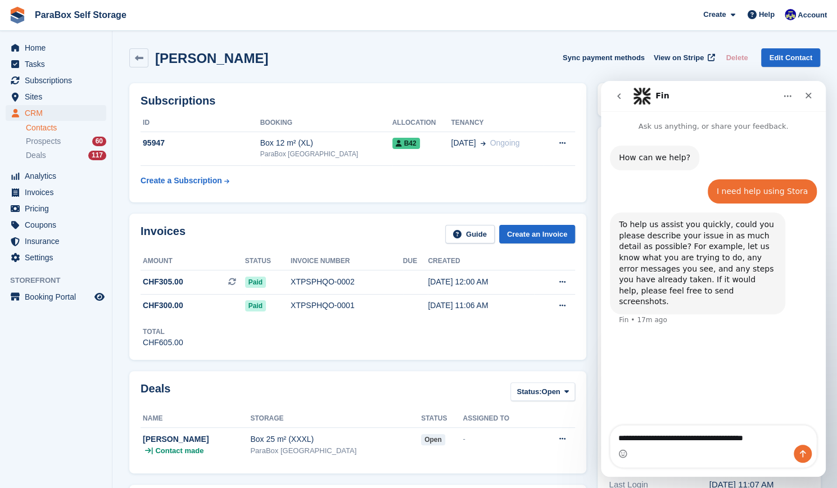
type textarea "**********"
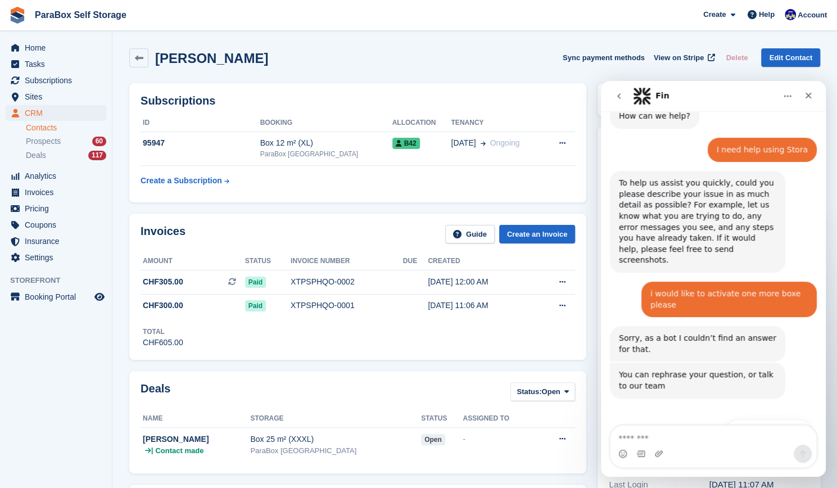
scroll to position [44, 0]
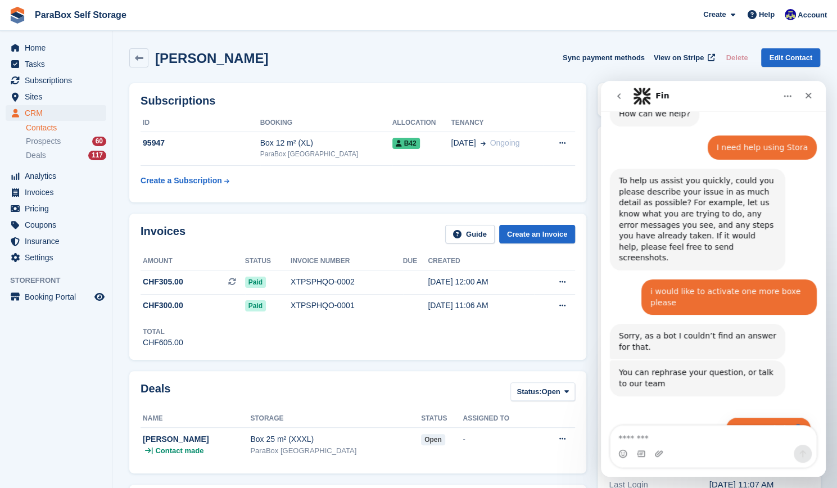
click at [766, 417] on button "Get more help 👤" at bounding box center [767, 428] width 85 height 22
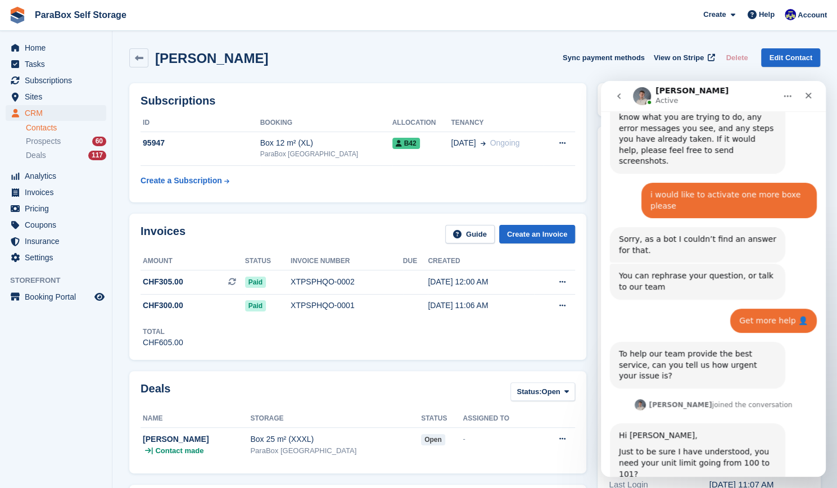
scroll to position [180, 0]
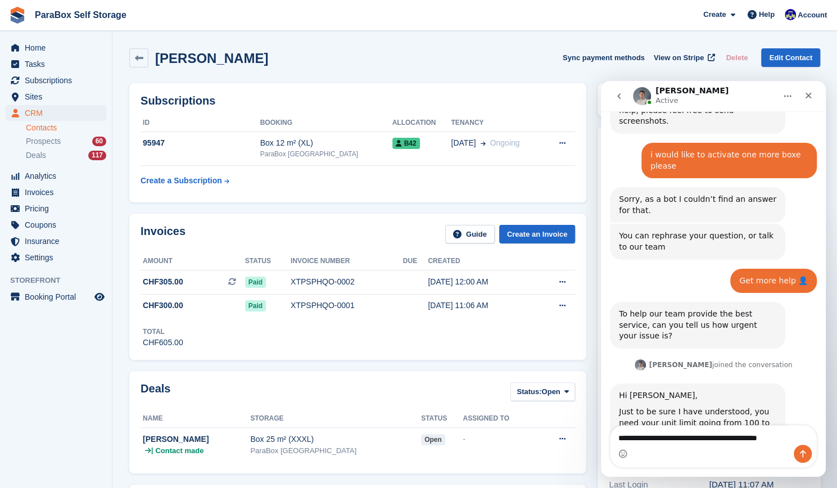
type textarea "**********"
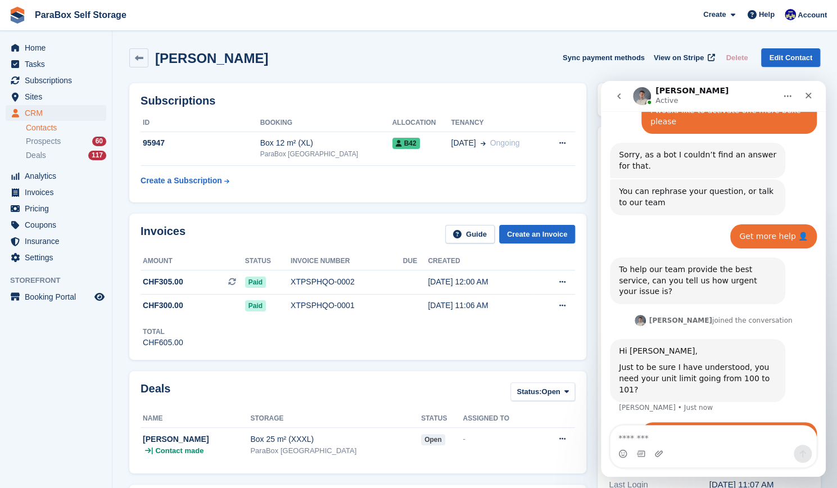
click at [709, 429] on div "if possible i would like to allocate one more box" at bounding box center [728, 440] width 157 height 22
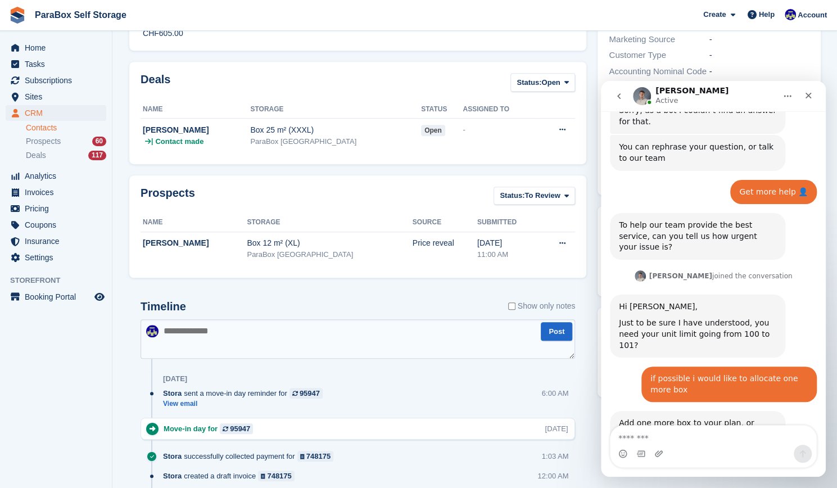
scroll to position [199, 0]
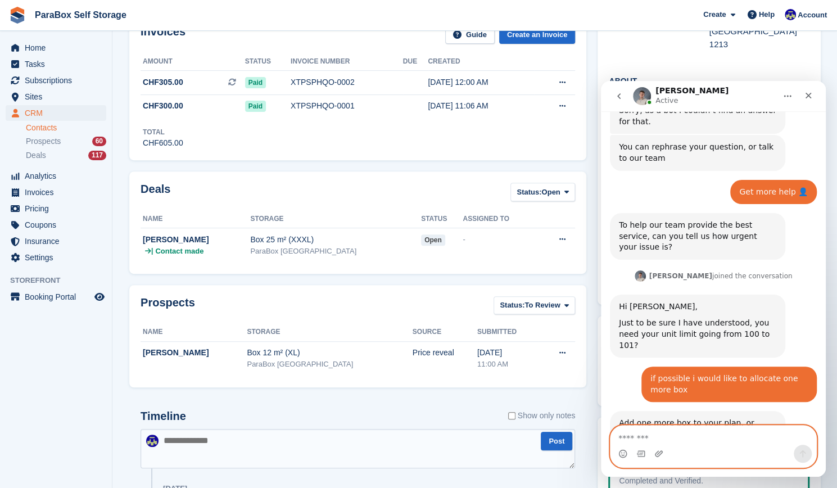
click at [654, 439] on textarea "Message…" at bounding box center [713, 434] width 206 height 19
type textarea "**********"
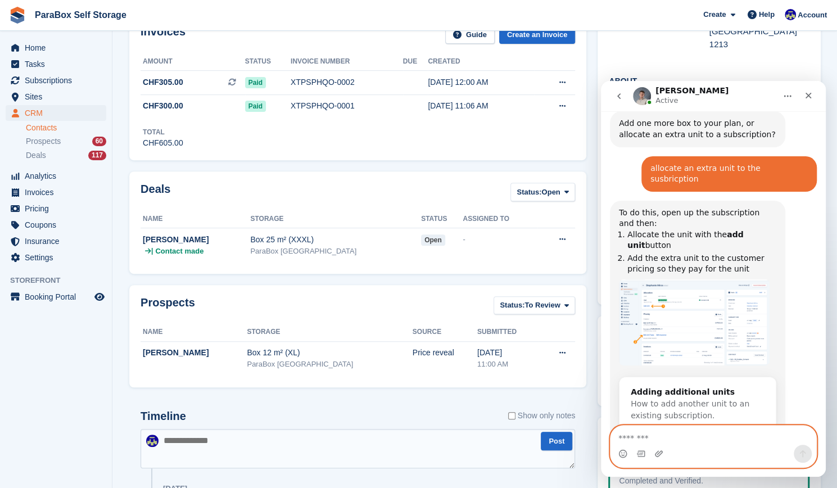
scroll to position [607, 0]
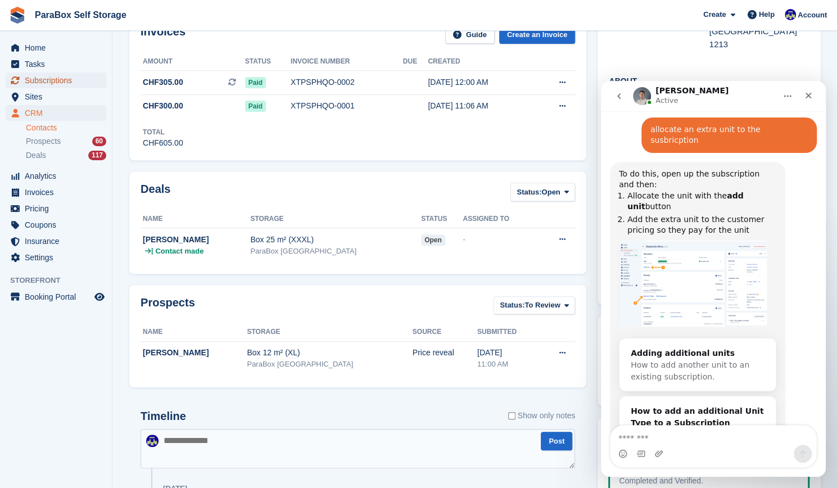
click at [71, 77] on span "Subscriptions" at bounding box center [58, 80] width 67 height 16
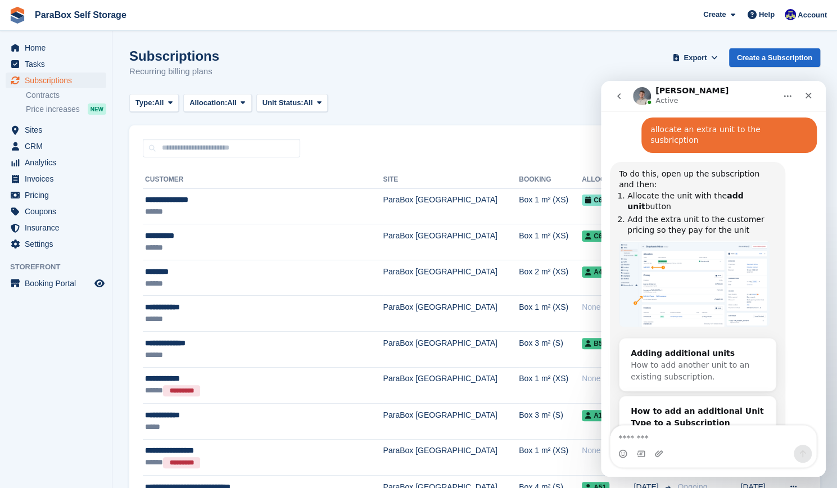
scroll to position [606, 0]
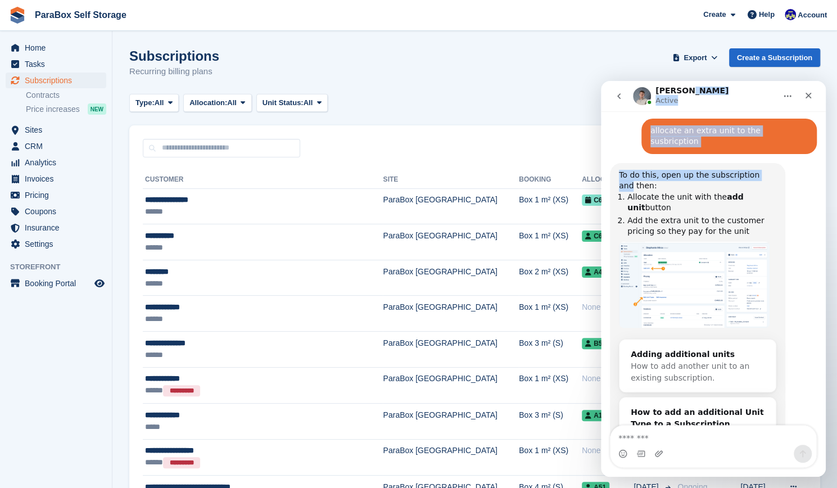
drag, startPoint x: 729, startPoint y: 93, endPoint x: 780, endPoint y: 122, distance: 58.9
click at [780, 122] on div "[PERSON_NAME] Active Ask us anything, or share your feedback. How can we help? …" at bounding box center [713, 279] width 225 height 396
click at [619, 98] on icon "go back" at bounding box center [618, 96] width 3 height 6
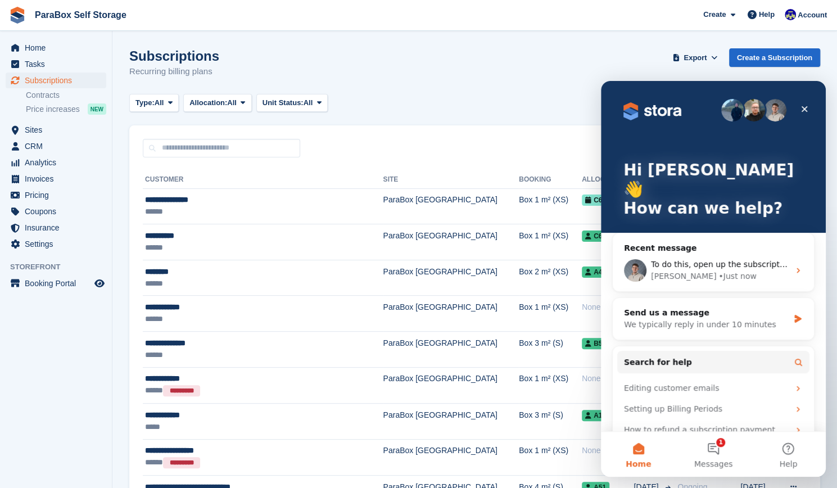
scroll to position [0, 0]
click at [809, 107] on div "Close" at bounding box center [804, 109] width 20 height 20
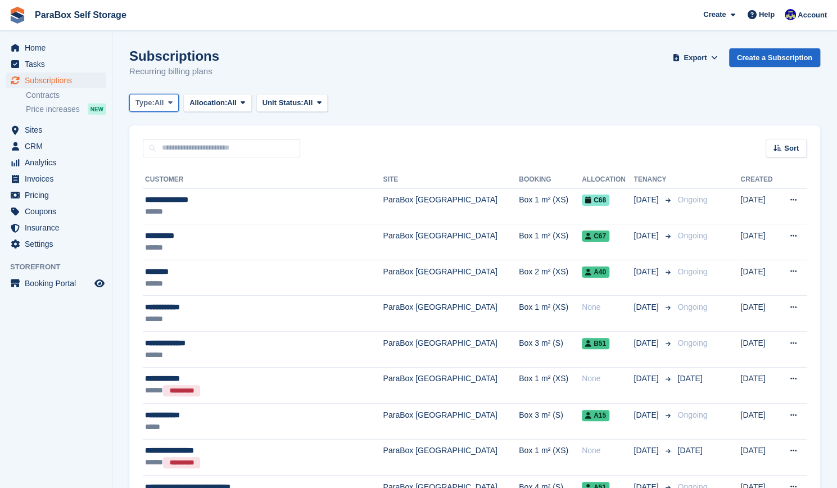
click at [167, 98] on span at bounding box center [170, 102] width 9 height 9
click at [209, 101] on span "Allocation:" at bounding box center [208, 102] width 38 height 11
click at [284, 102] on span "Unit Status:" at bounding box center [282, 102] width 41 height 11
click at [39, 96] on link "Contracts" at bounding box center [66, 95] width 80 height 11
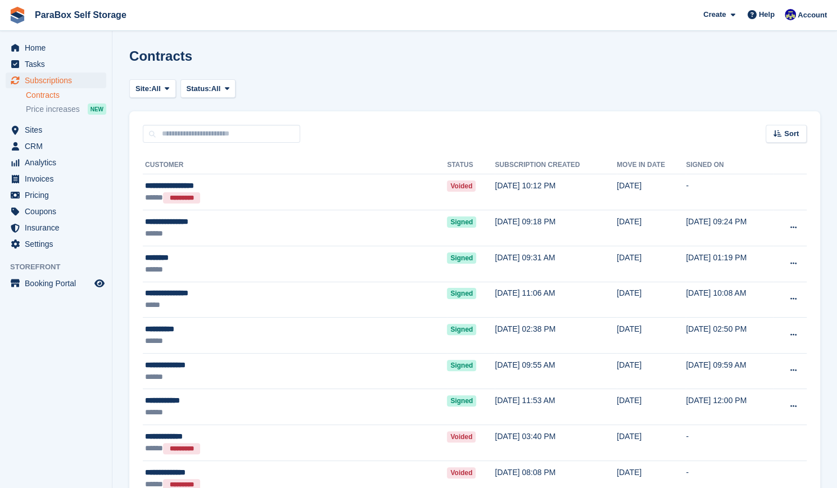
click at [53, 107] on span "Price increases" at bounding box center [53, 109] width 54 height 11
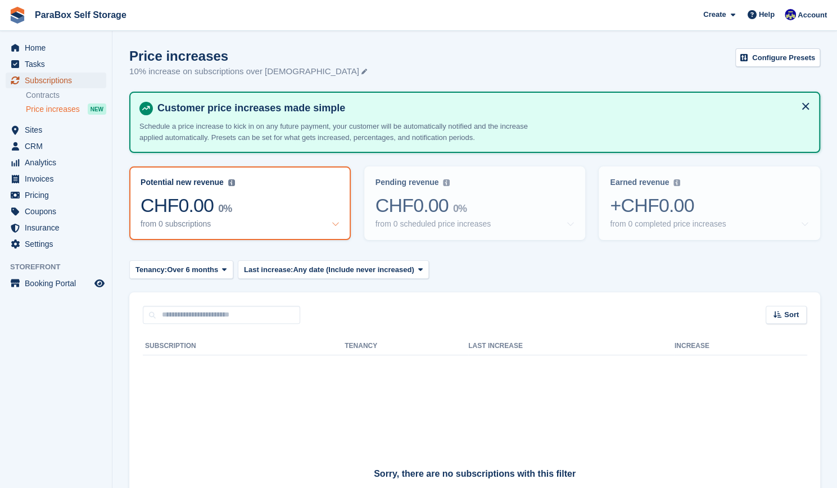
click at [54, 85] on span "Subscriptions" at bounding box center [58, 80] width 67 height 16
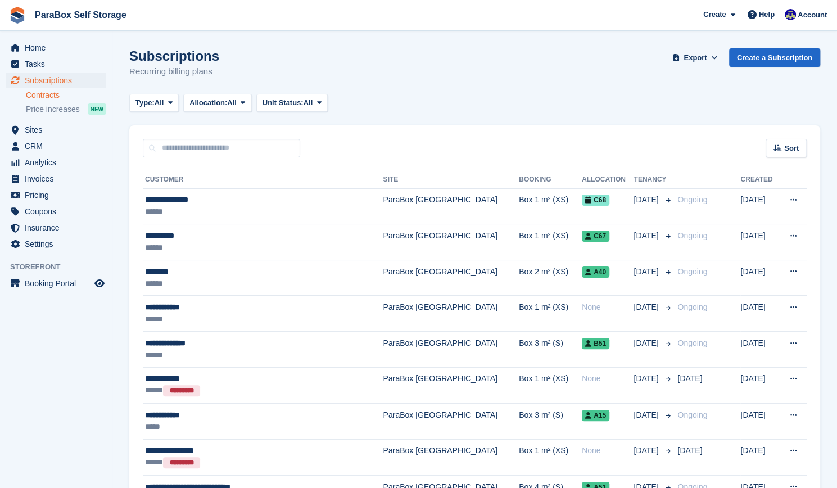
click at [41, 98] on link "Contracts" at bounding box center [66, 95] width 80 height 11
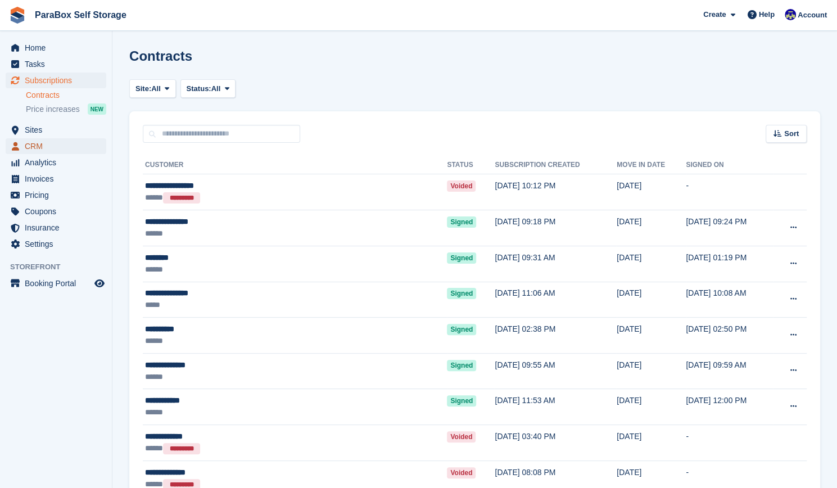
click at [51, 138] on span "CRM" at bounding box center [58, 146] width 67 height 16
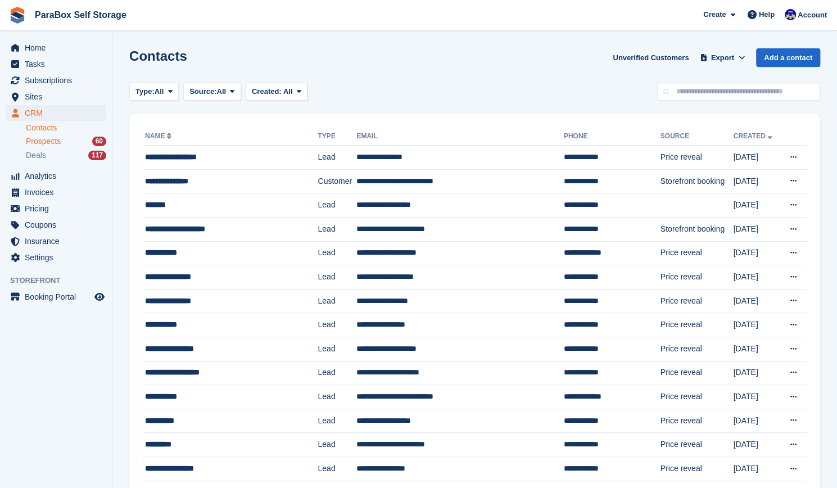
click at [52, 144] on span "Prospects" at bounding box center [43, 141] width 35 height 11
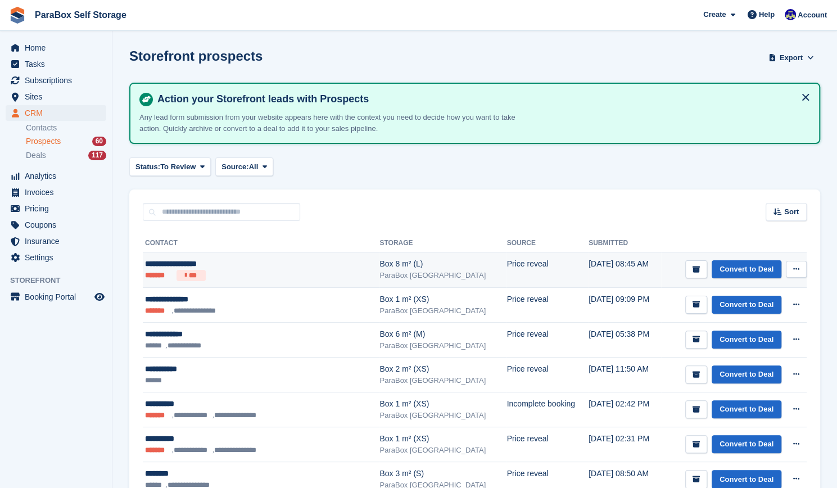
click at [221, 264] on div "**********" at bounding box center [243, 264] width 196 height 12
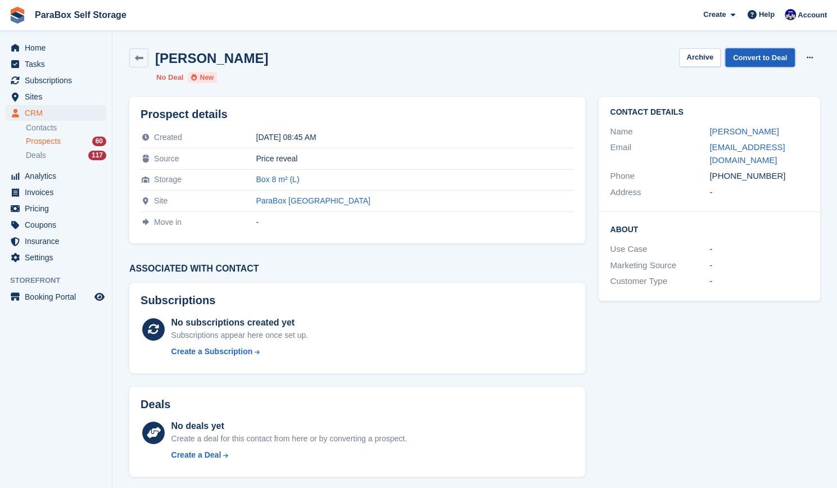
click at [757, 56] on link "Convert to Deal" at bounding box center [760, 57] width 70 height 19
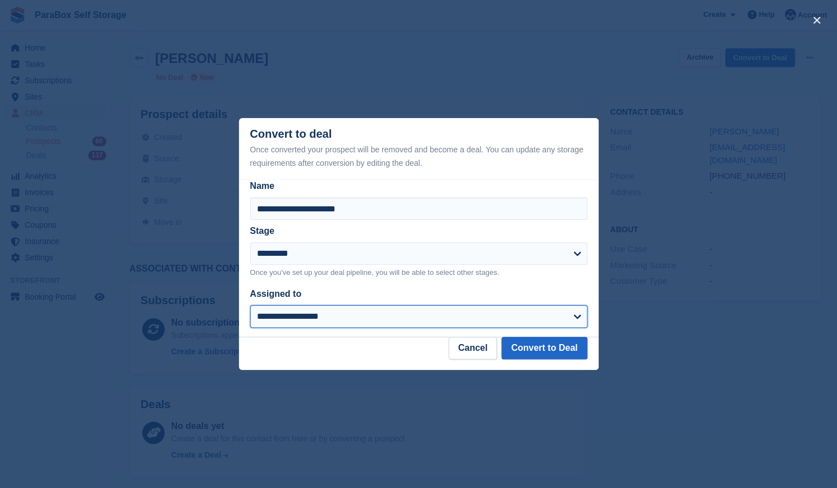
click at [409, 319] on select "**********" at bounding box center [418, 316] width 337 height 22
select select "****"
click at [250, 306] on select "**********" at bounding box center [418, 316] width 337 height 22
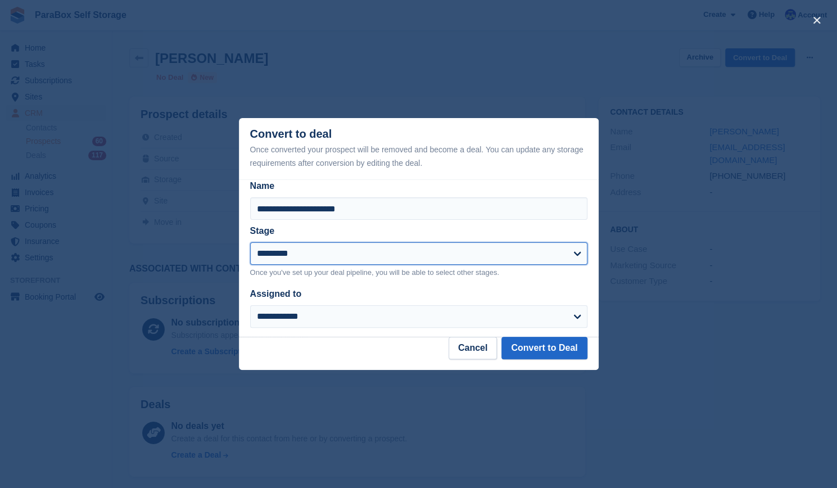
click at [339, 249] on select "**********" at bounding box center [418, 253] width 337 height 22
select select "****"
click at [250, 243] on select "**********" at bounding box center [418, 253] width 337 height 22
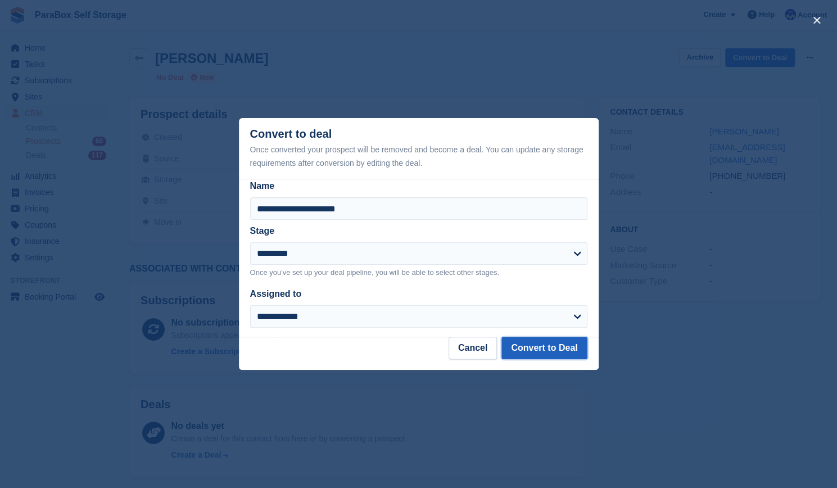
click at [552, 350] on button "Convert to Deal" at bounding box center [543, 348] width 85 height 22
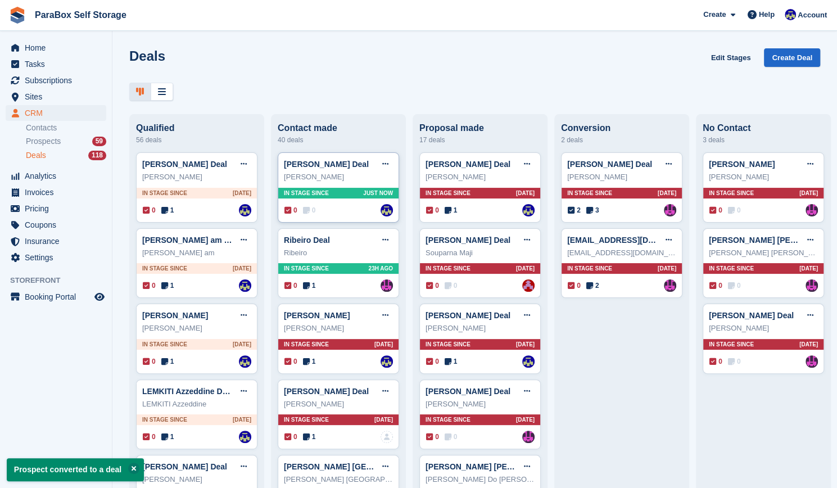
click at [308, 214] on icon at bounding box center [306, 210] width 7 height 8
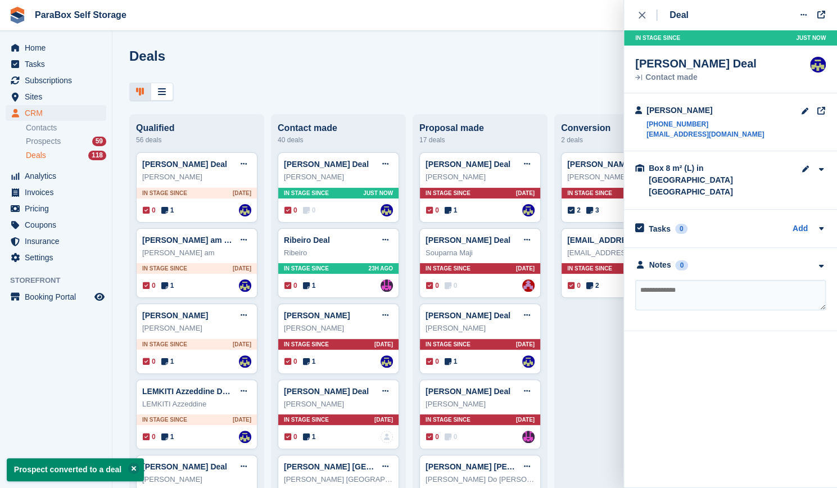
click at [670, 280] on textarea at bounding box center [730, 295] width 190 height 30
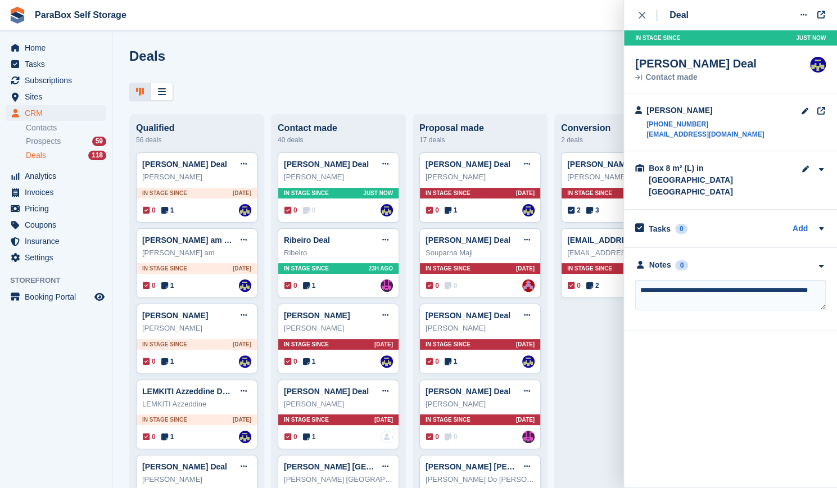
type textarea "**********"
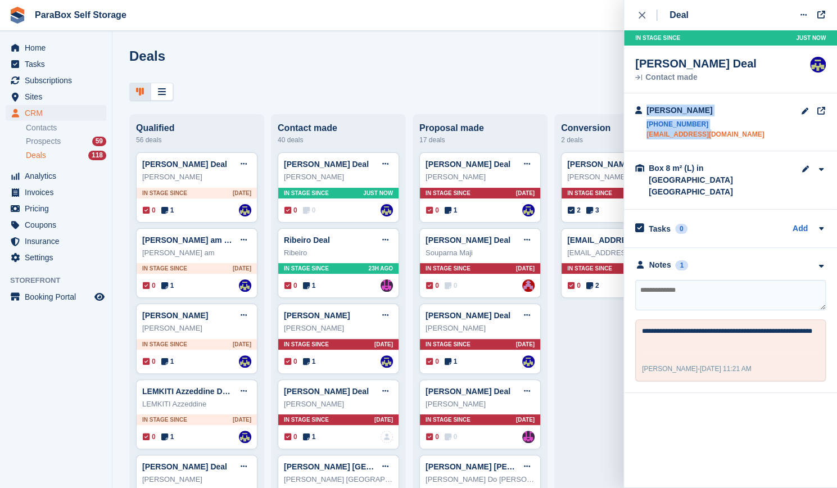
drag, startPoint x: 637, startPoint y: 135, endPoint x: 703, endPoint y: 138, distance: 66.9
click at [703, 138] on div "Alessandro DANELON +41792024944 noleda@gmail.com" at bounding box center [699, 122] width 129 height 35
click at [712, 138] on link "noleda@gmail.com" at bounding box center [704, 134] width 117 height 10
click at [707, 133] on link "noleda@gmail.com" at bounding box center [704, 134] width 117 height 10
click at [628, 134] on div "Alessandro DANELON +41792024944 noleda@gmail.com" at bounding box center [730, 122] width 213 height 58
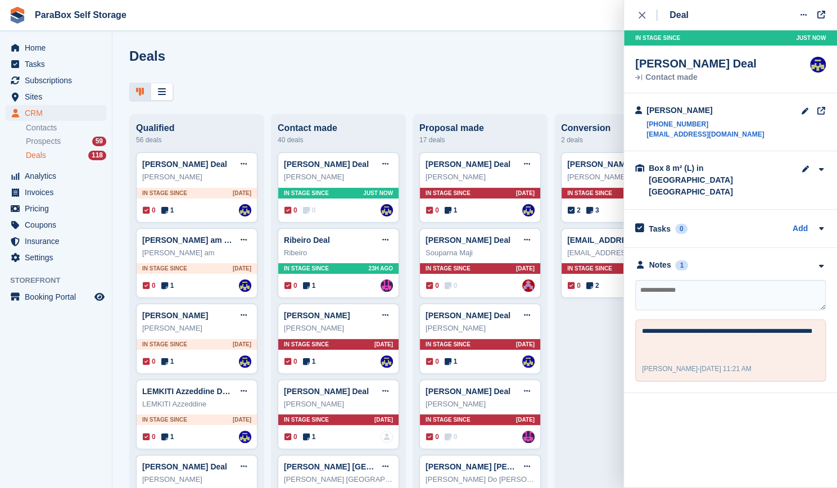
click at [642, 131] on div "Alessandro DANELON +41792024944 noleda@gmail.com" at bounding box center [699, 122] width 129 height 35
drag, startPoint x: 638, startPoint y: 131, endPoint x: 716, endPoint y: 135, distance: 78.2
click at [716, 135] on div "Alessandro DANELON +41792024944 noleda@gmail.com" at bounding box center [699, 122] width 129 height 35
copy div "Alessandro DANELON +41792024944 noleda@gmail.com"
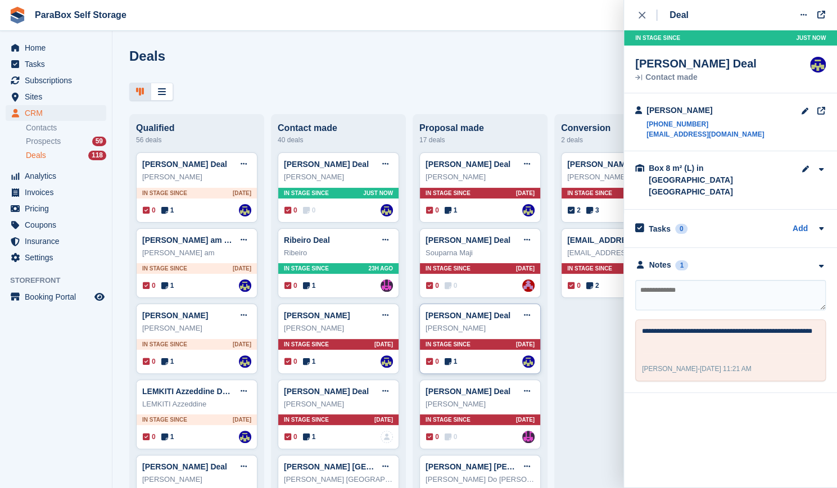
click at [460, 348] on span "In stage since" at bounding box center [447, 344] width 45 height 8
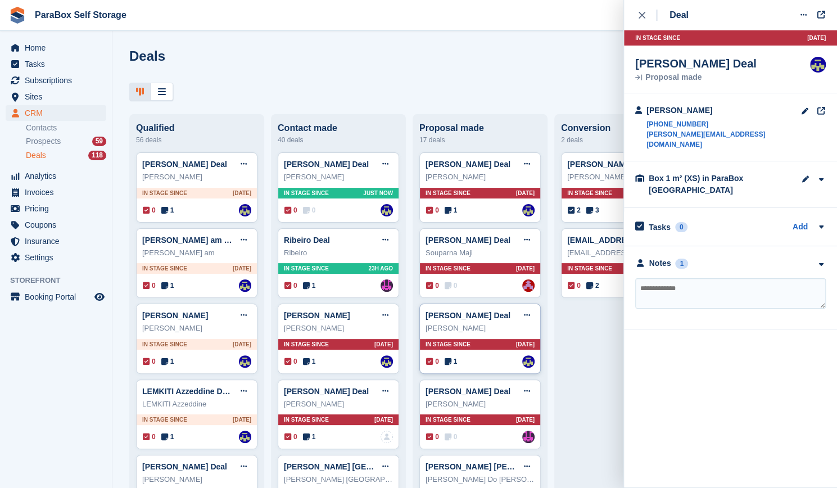
click at [460, 348] on span "In stage since" at bounding box center [447, 344] width 45 height 8
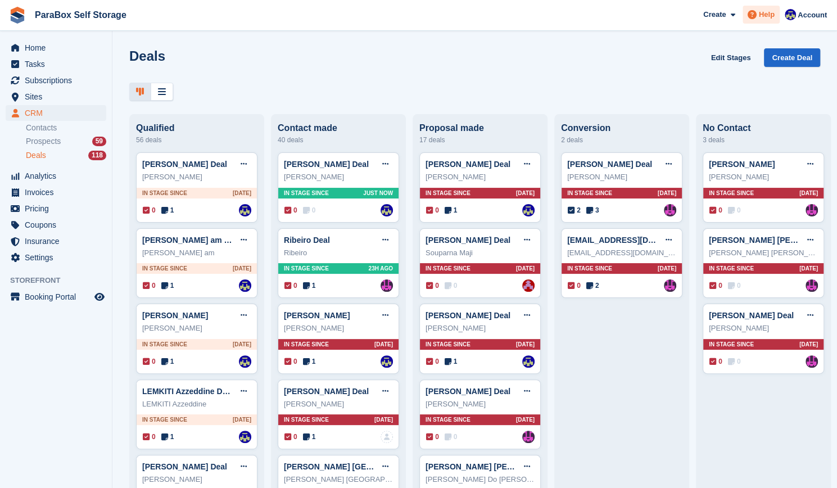
click at [761, 17] on span "Help" at bounding box center [767, 14] width 16 height 11
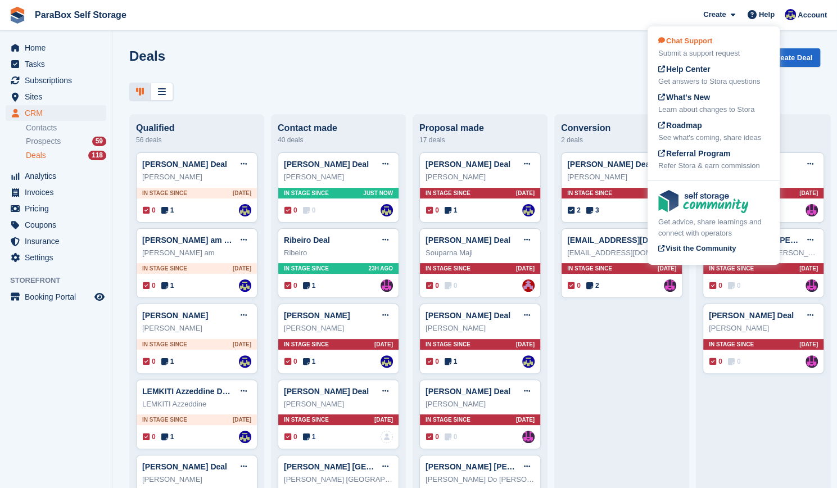
click at [710, 48] on div "Submit a support request" at bounding box center [713, 53] width 111 height 11
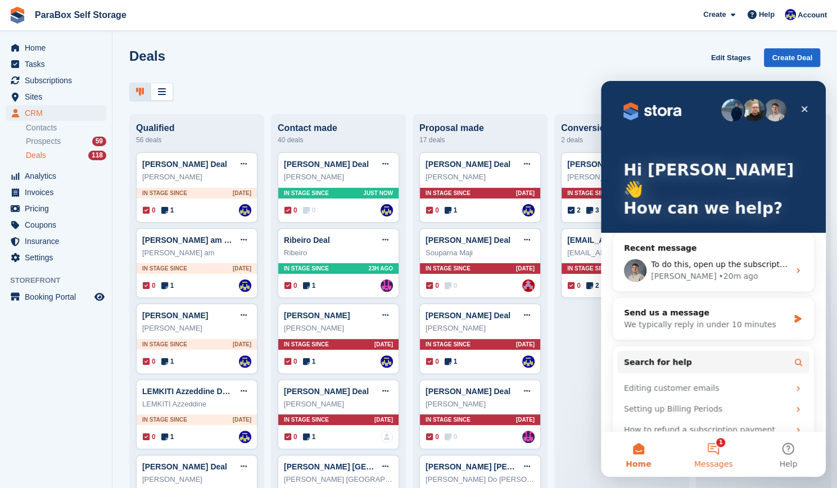
click at [716, 447] on button "1 Messages" at bounding box center [712, 454] width 75 height 45
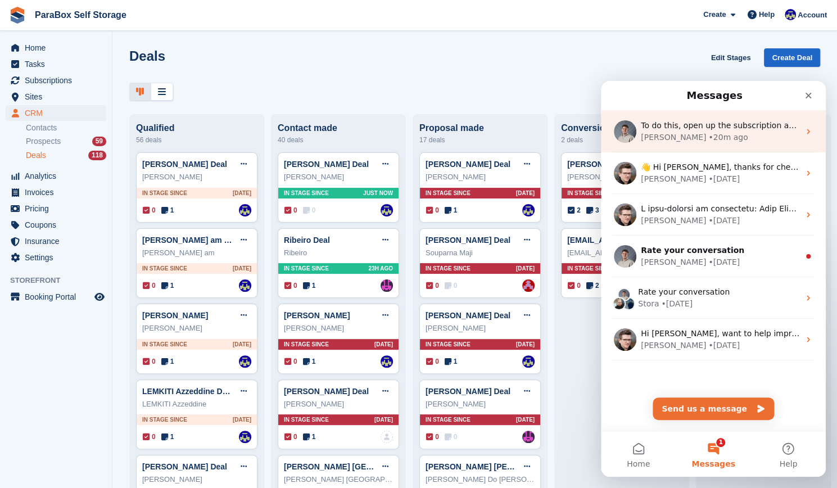
click at [708, 134] on div "• 20m ago" at bounding box center [727, 137] width 39 height 12
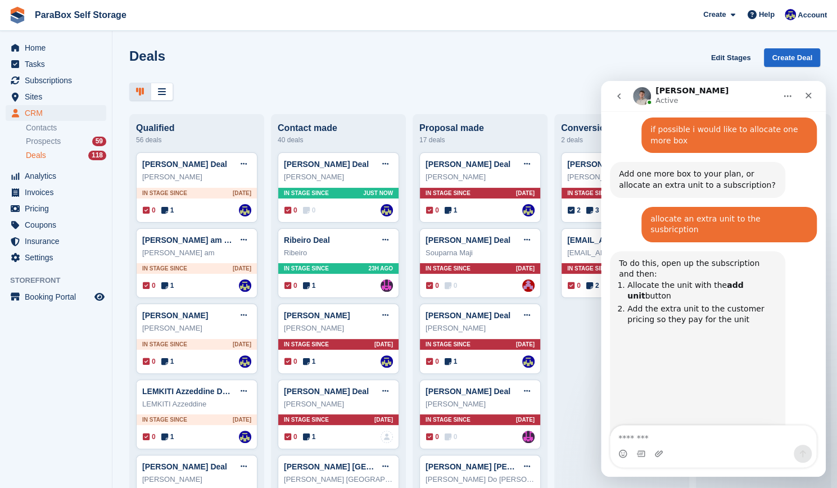
scroll to position [607, 0]
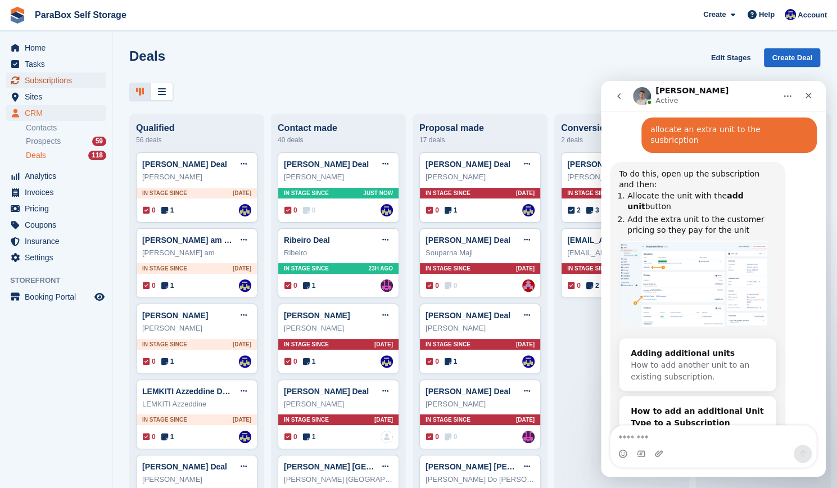
click at [67, 83] on span "Subscriptions" at bounding box center [58, 80] width 67 height 16
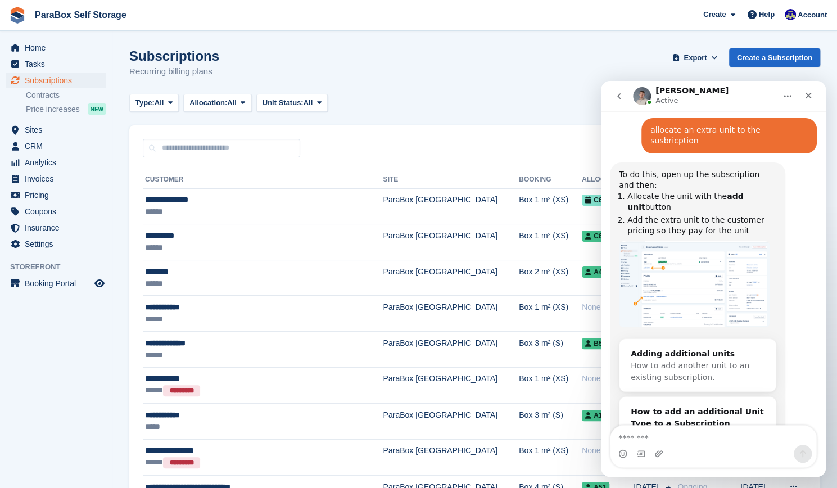
scroll to position [607, 0]
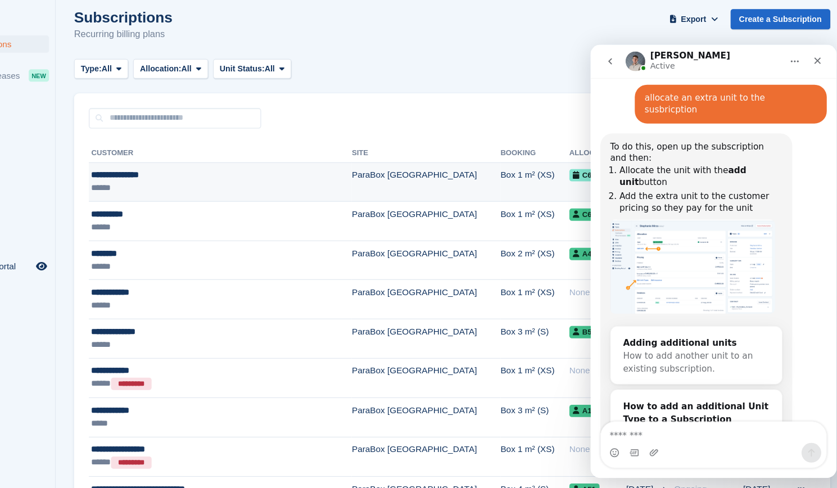
click at [277, 208] on div "******" at bounding box center [245, 212] width 200 height 12
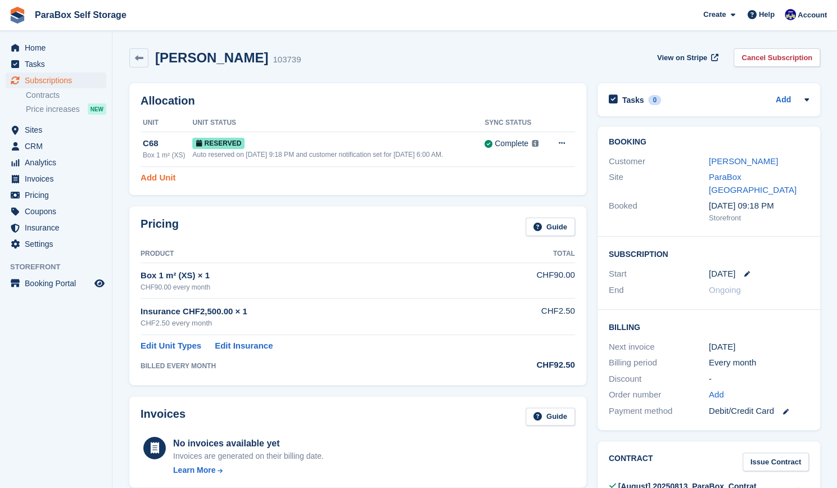
click at [169, 177] on link "Add Unit" at bounding box center [157, 177] width 35 height 13
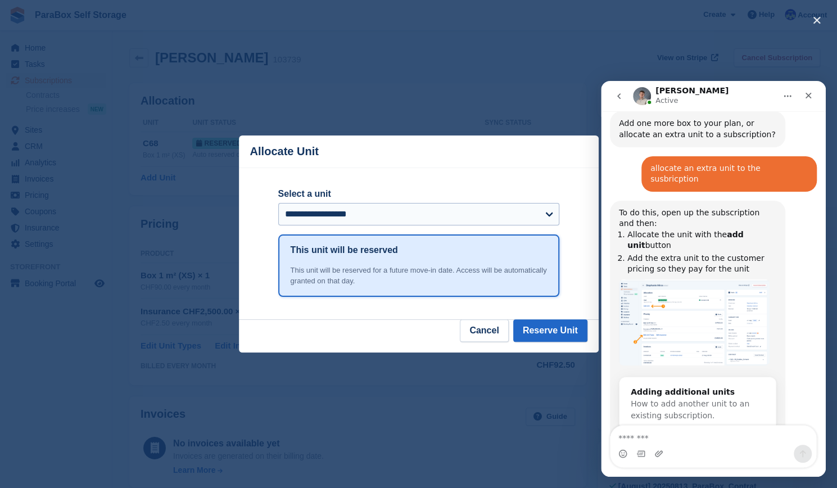
scroll to position [607, 0]
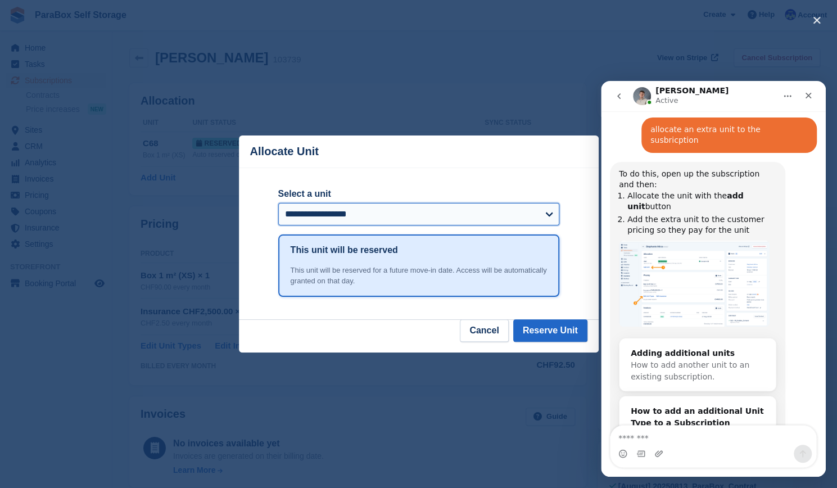
click at [471, 216] on select "**********" at bounding box center [418, 214] width 281 height 22
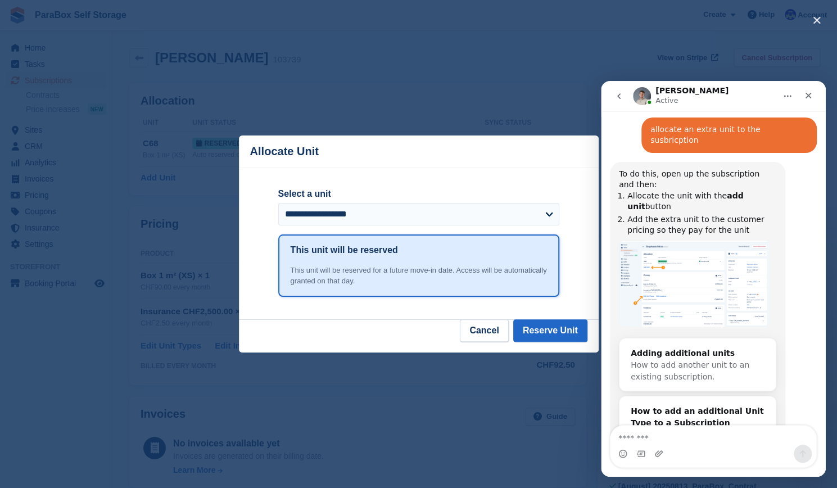
click at [407, 114] on div "close" at bounding box center [418, 244] width 837 height 488
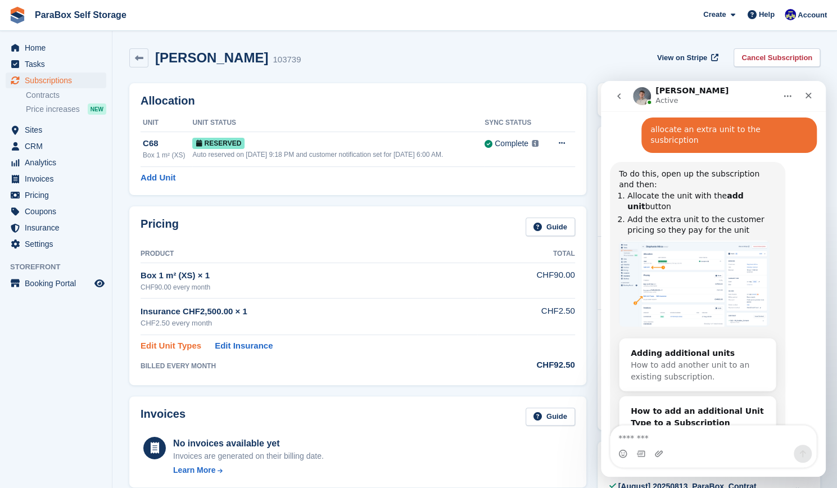
click at [179, 340] on link "Edit Unit Types" at bounding box center [170, 345] width 61 height 13
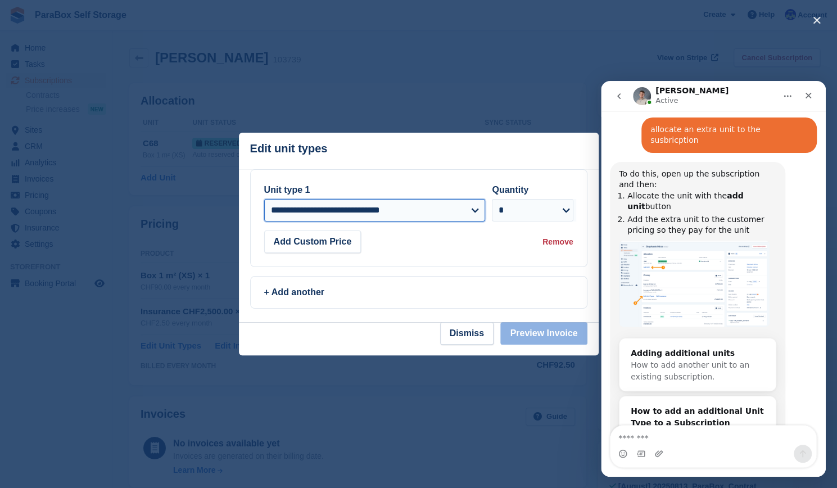
click at [465, 208] on select "**********" at bounding box center [374, 210] width 221 height 22
click at [440, 77] on div at bounding box center [418, 244] width 837 height 488
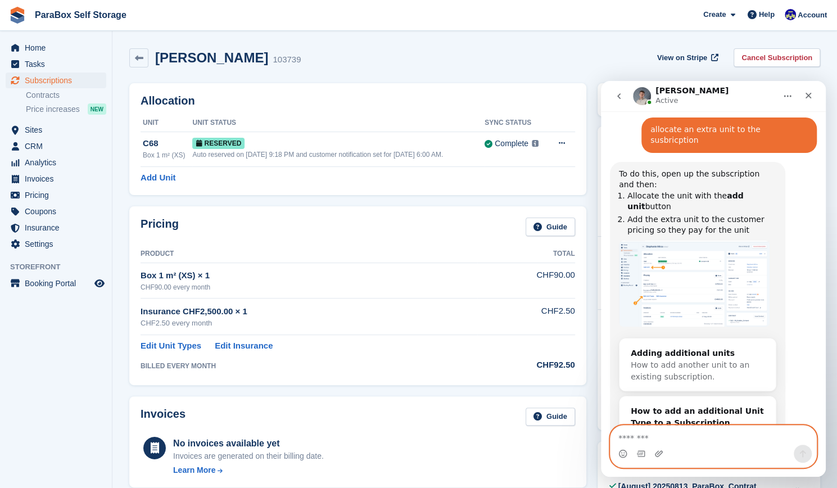
click at [688, 433] on textarea "Message…" at bounding box center [713, 434] width 206 height 19
type textarea "*"
type textarea "**********"
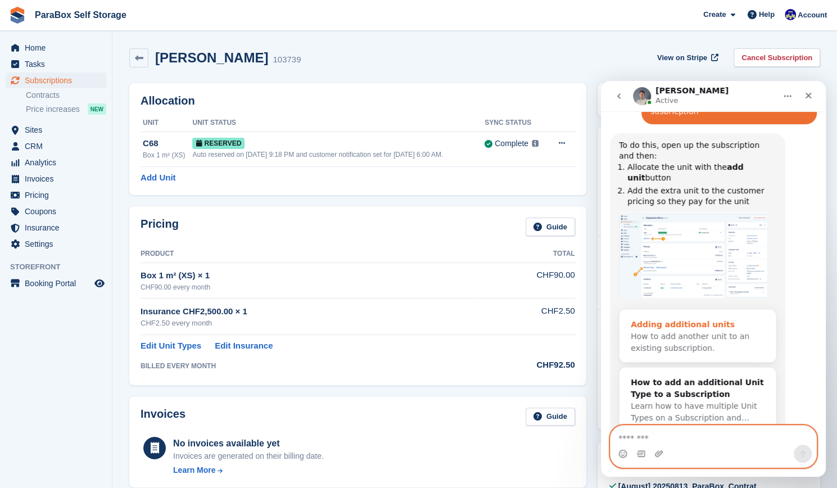
scroll to position [641, 0]
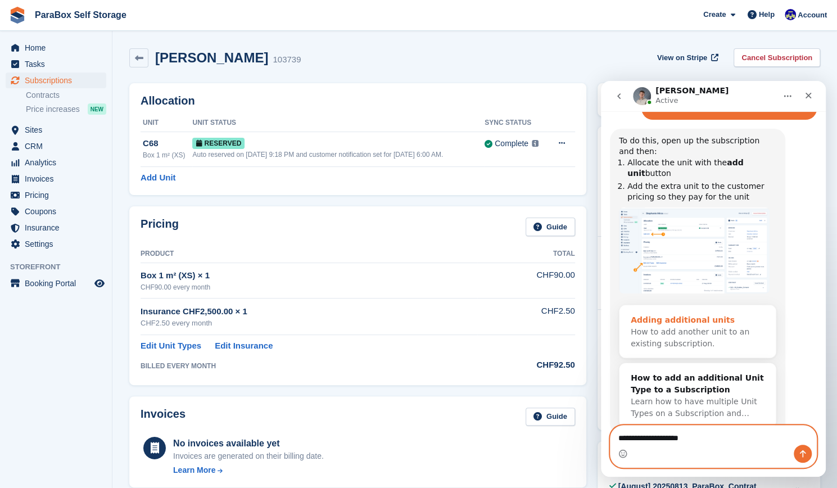
type textarea "**********"
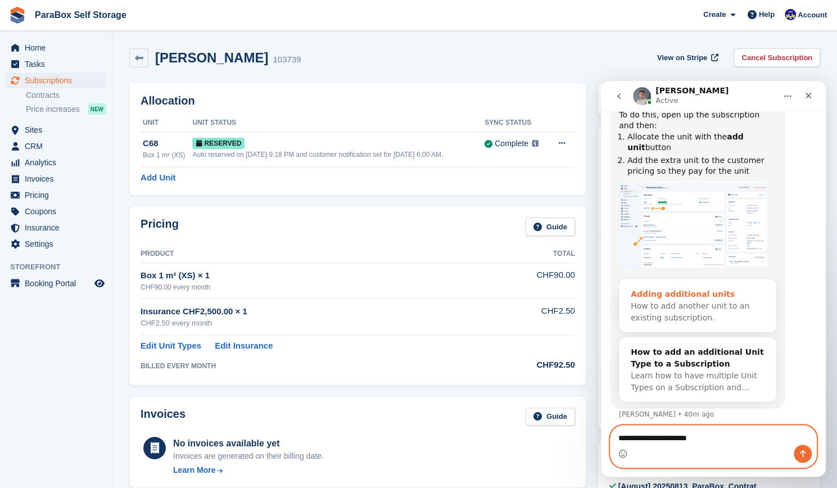
type textarea "**********"
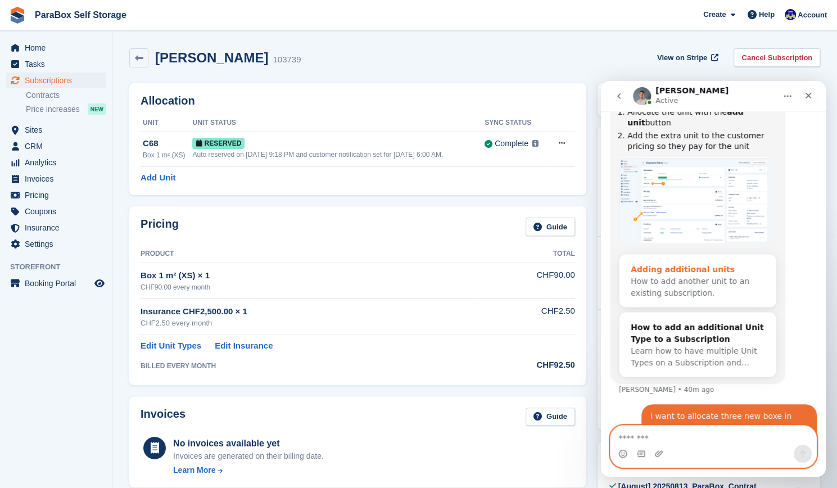
scroll to position [692, 0]
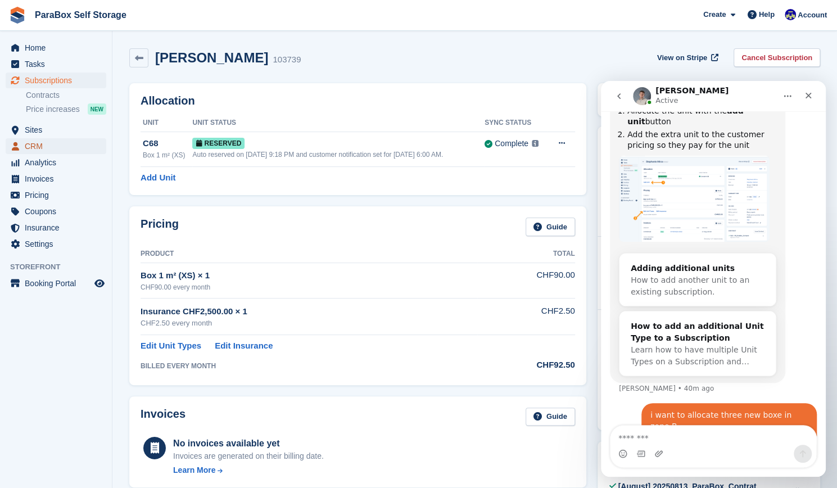
click at [69, 140] on span "CRM" at bounding box center [58, 146] width 67 height 16
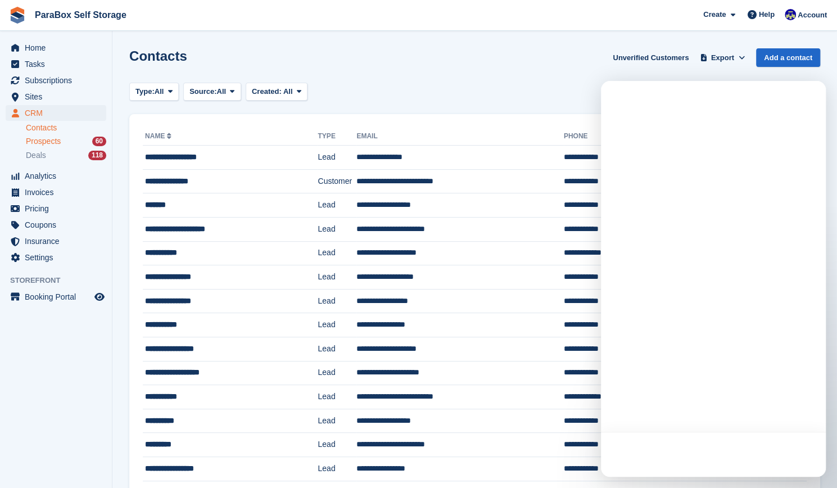
click at [69, 141] on div "Prospects 60" at bounding box center [66, 141] width 80 height 11
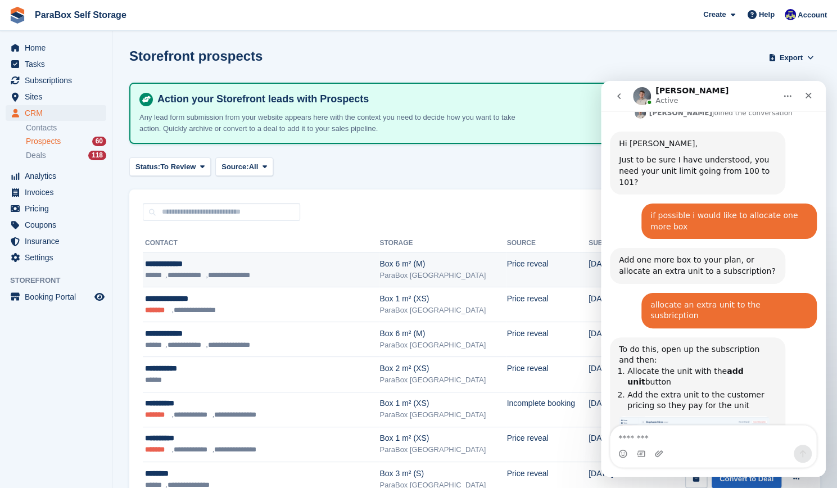
click at [181, 267] on div "**********" at bounding box center [243, 264] width 196 height 12
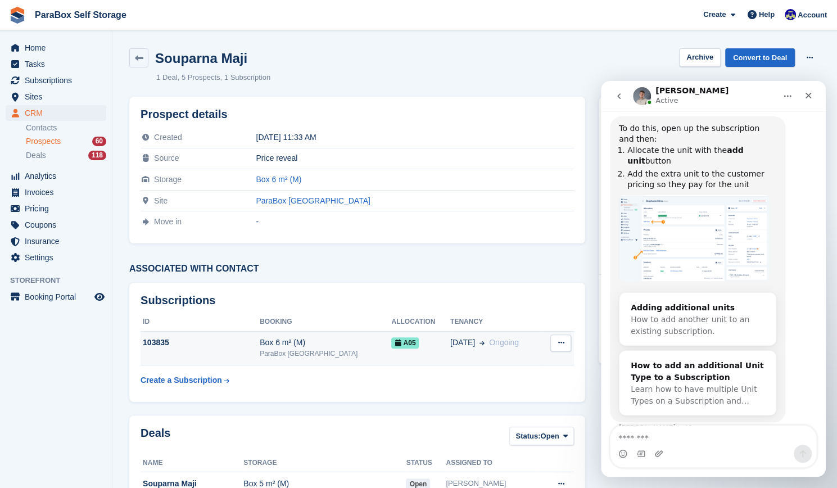
scroll to position [692, 0]
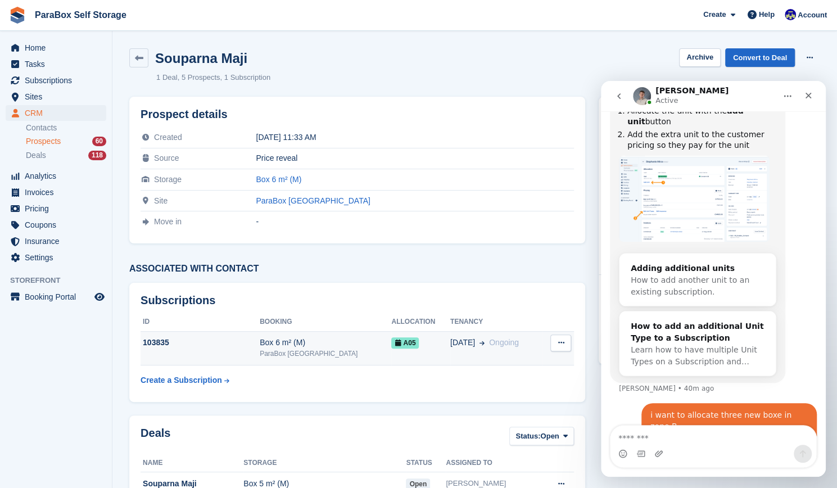
click at [391, 346] on span "A05" at bounding box center [405, 342] width 28 height 11
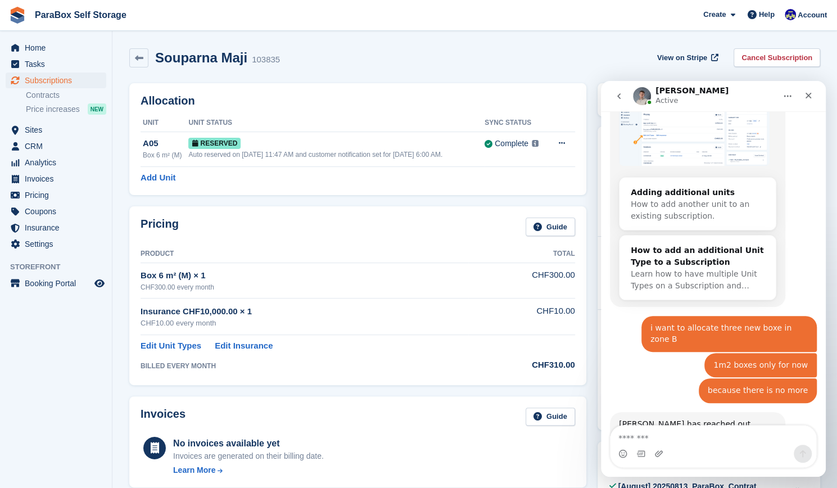
scroll to position [780, 0]
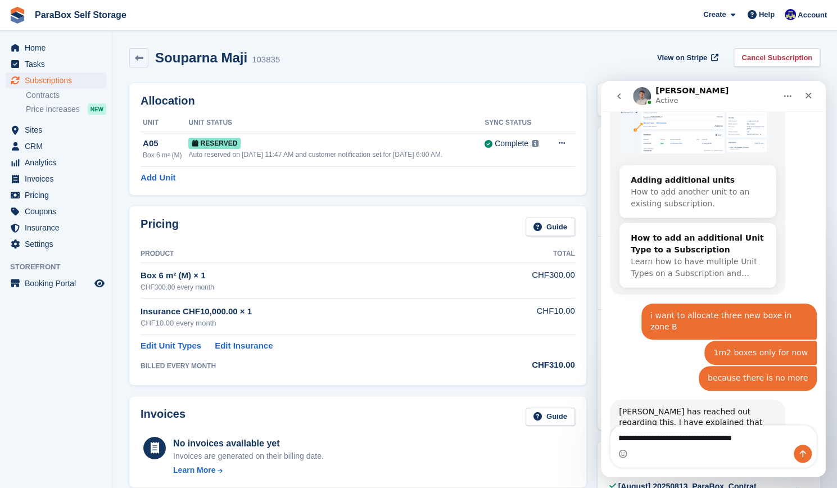
type textarea "**********"
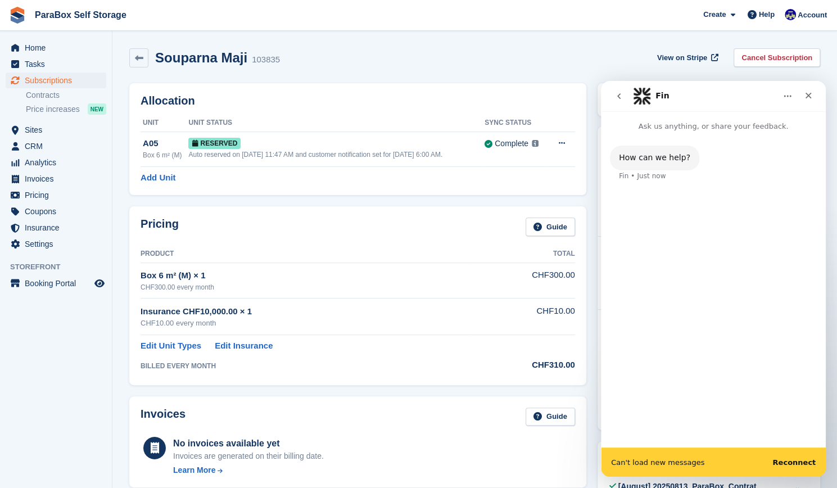
scroll to position [0, 0]
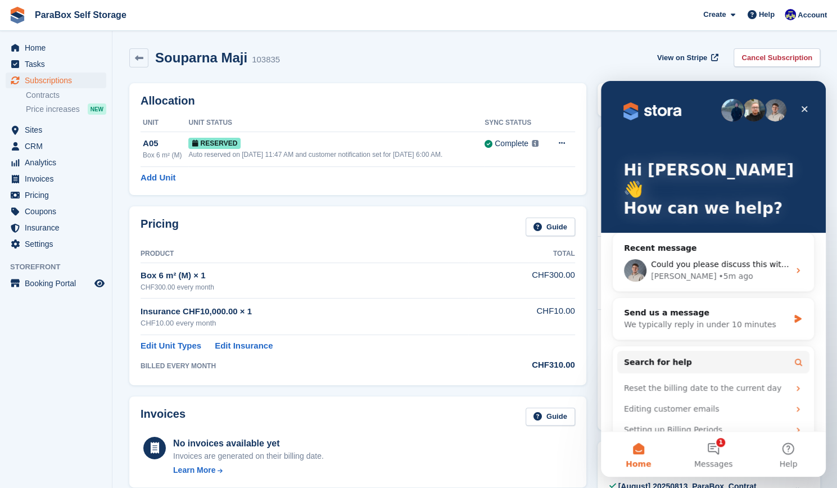
click at [697, 483] on div "[August] 20250813_ParaBox_Contrat Client_FR_final" at bounding box center [702, 492] width 170 height 24
